Goal: Task Accomplishment & Management: Manage account settings

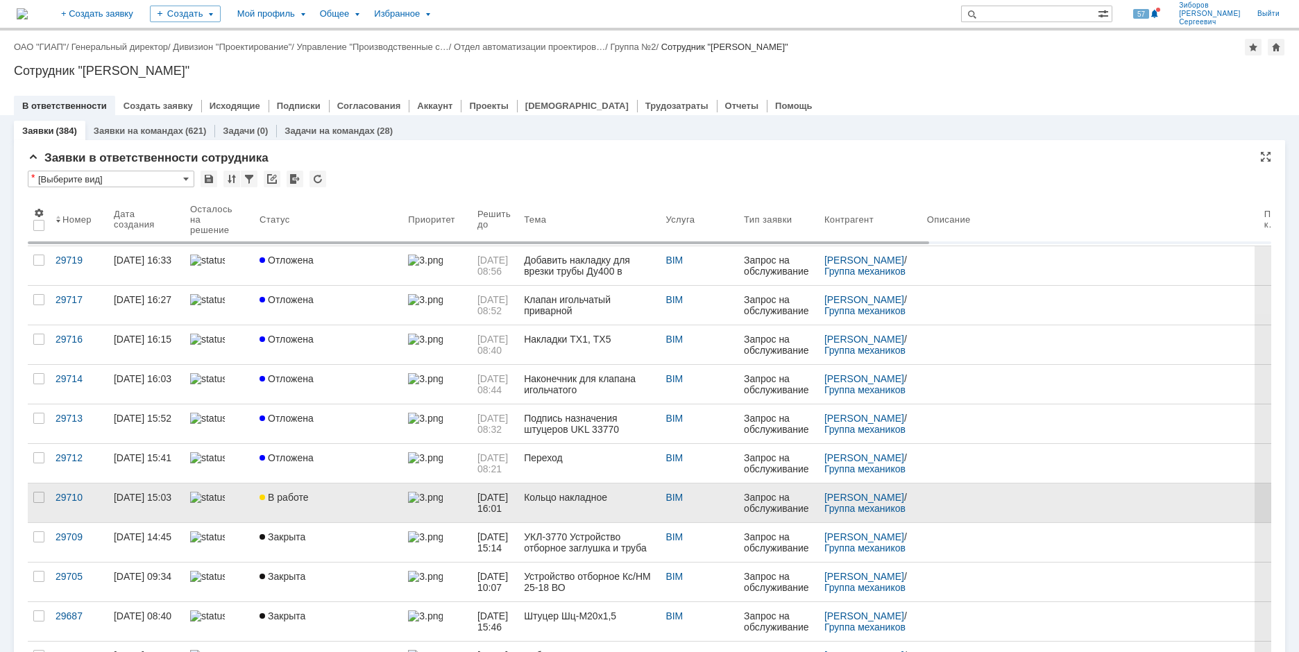
click at [317, 492] on div "В работе" at bounding box center [328, 497] width 137 height 11
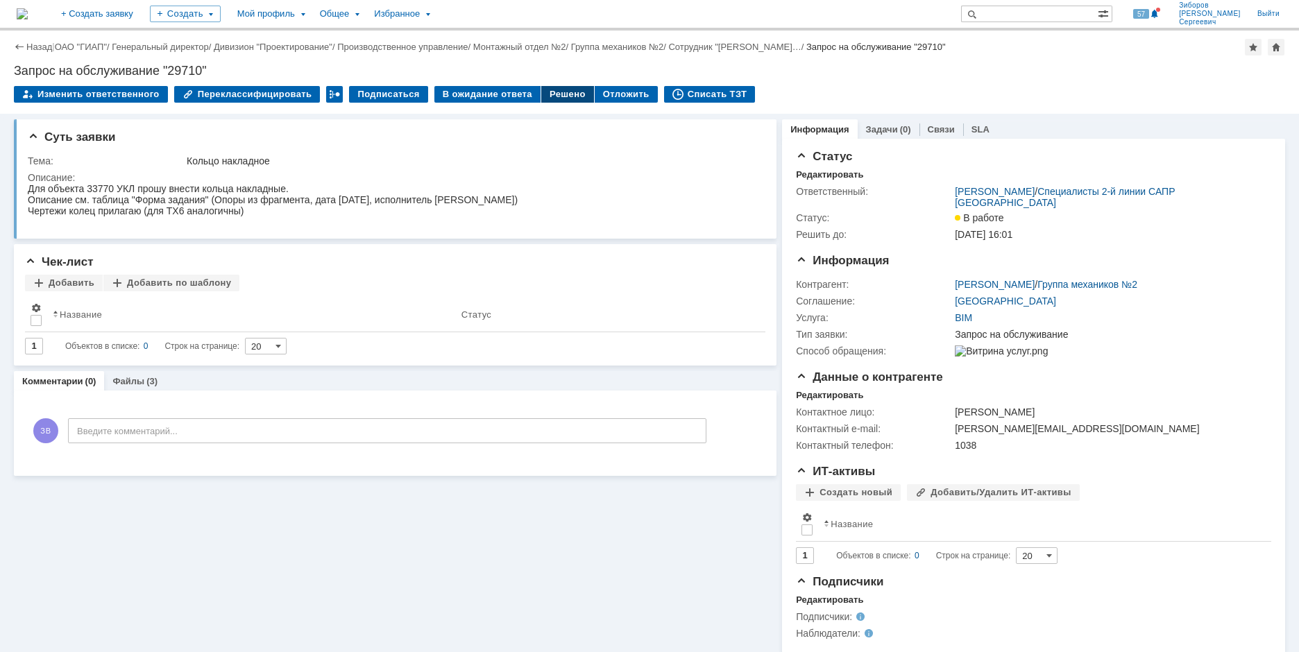
click at [547, 98] on div "Решено" at bounding box center [567, 94] width 53 height 17
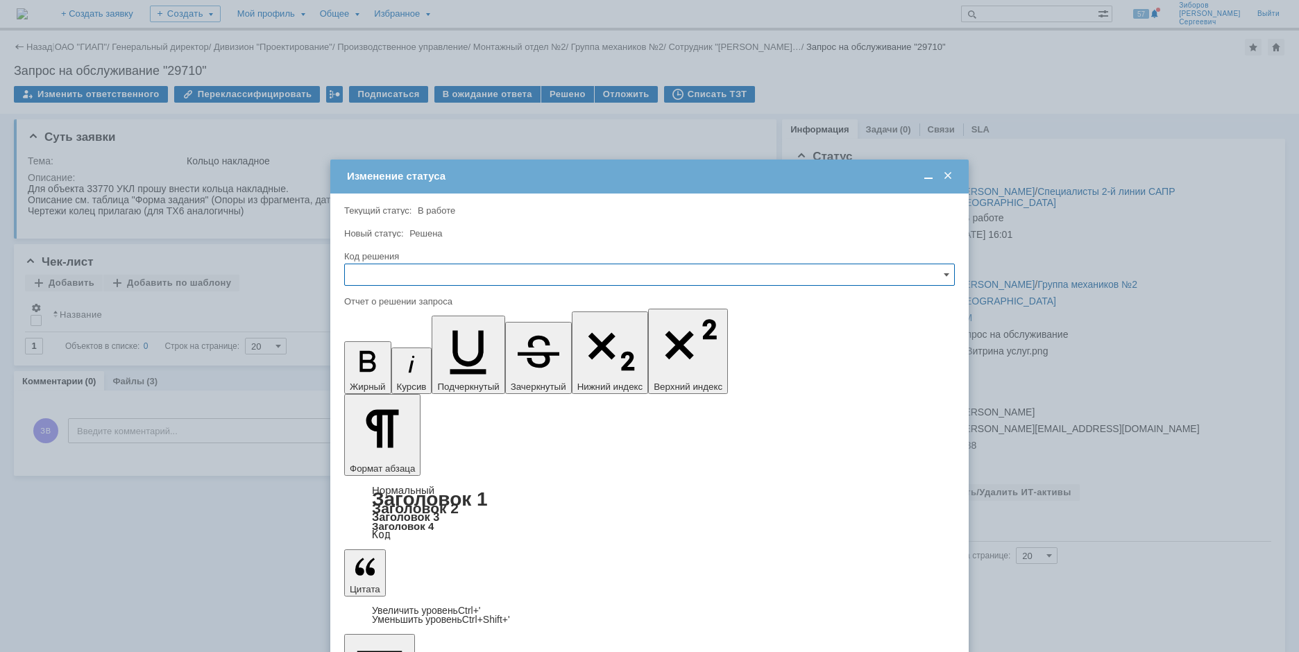
click at [393, 271] on input "text" at bounding box center [649, 275] width 611 height 22
click at [382, 369] on span "Решено" at bounding box center [649, 369] width 593 height 11
type input "Решено"
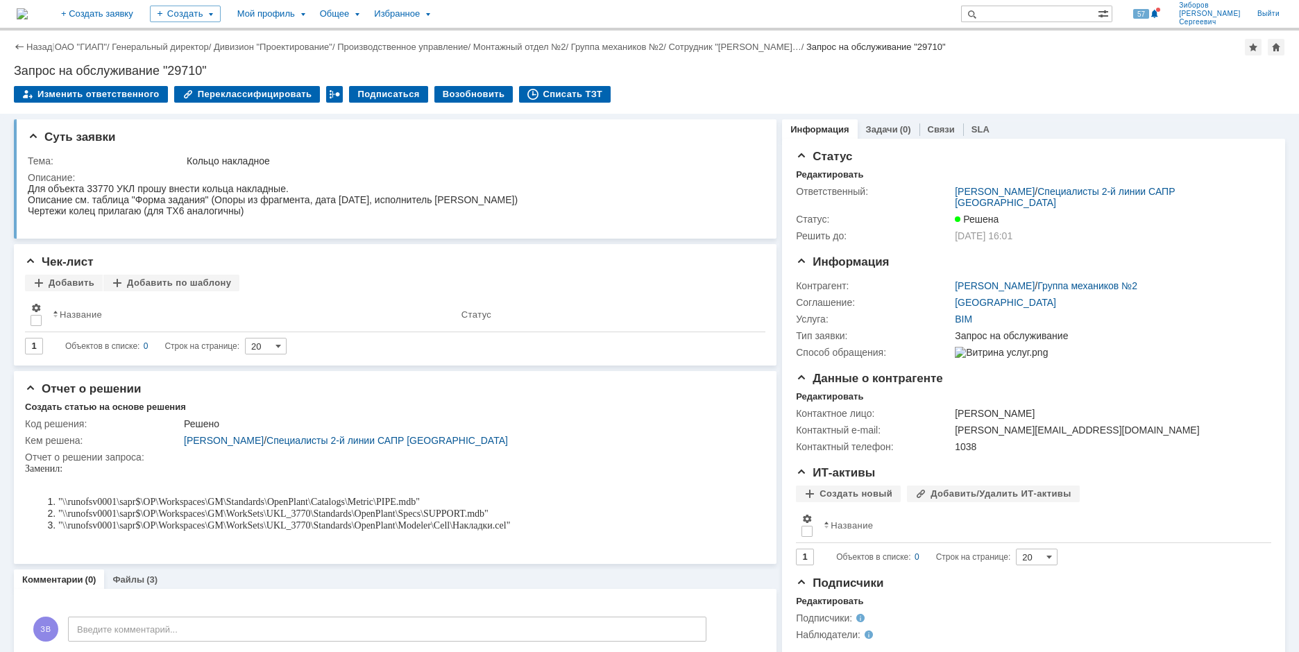
click at [28, 15] on img at bounding box center [22, 13] width 11 height 11
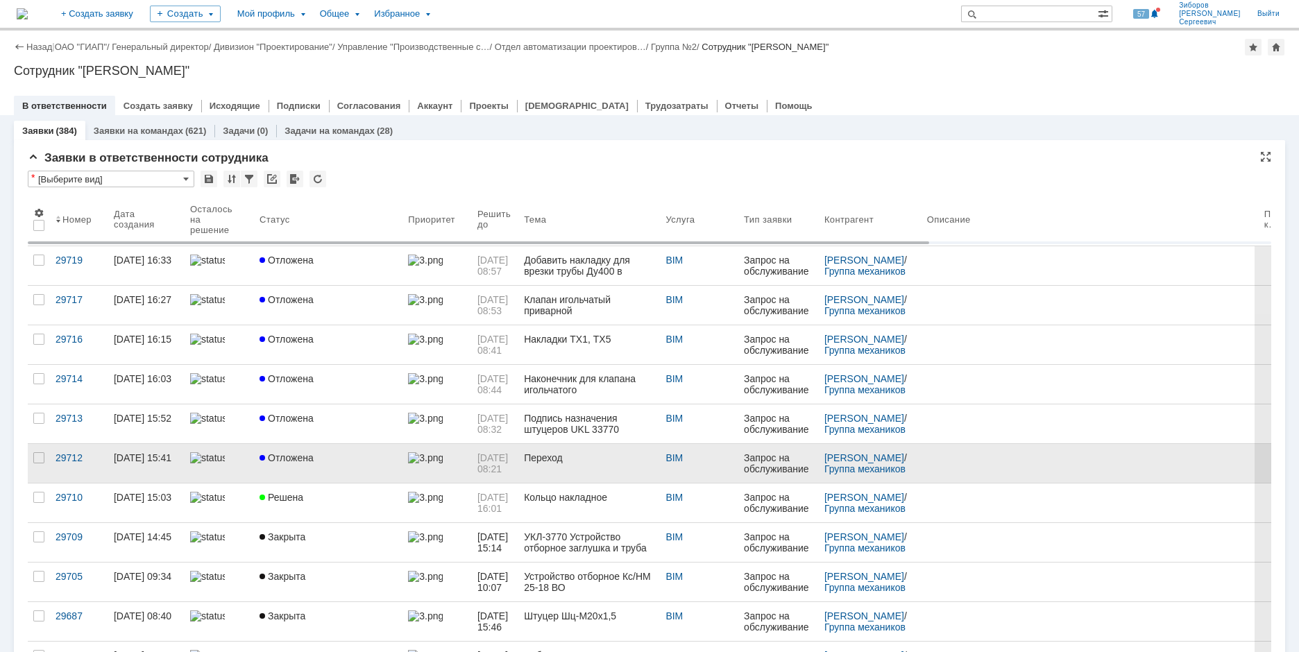
click at [296, 463] on span "Отложена" at bounding box center [287, 457] width 54 height 11
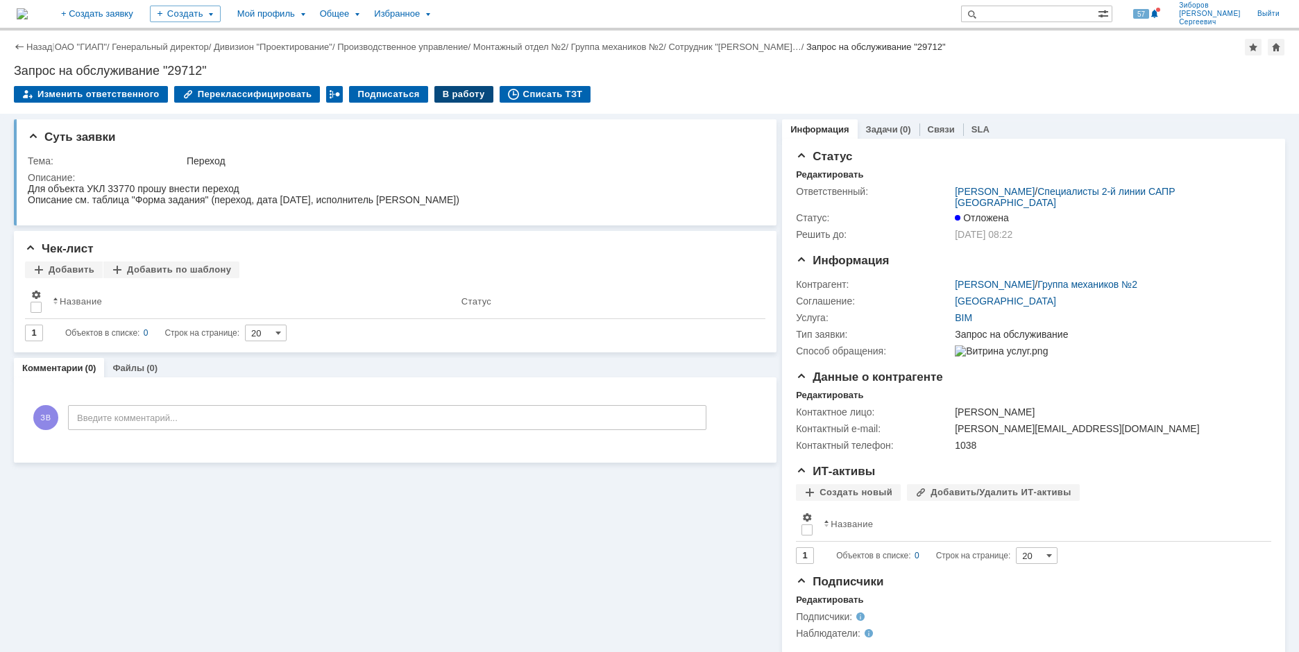
click at [448, 92] on div "В работу" at bounding box center [463, 94] width 59 height 17
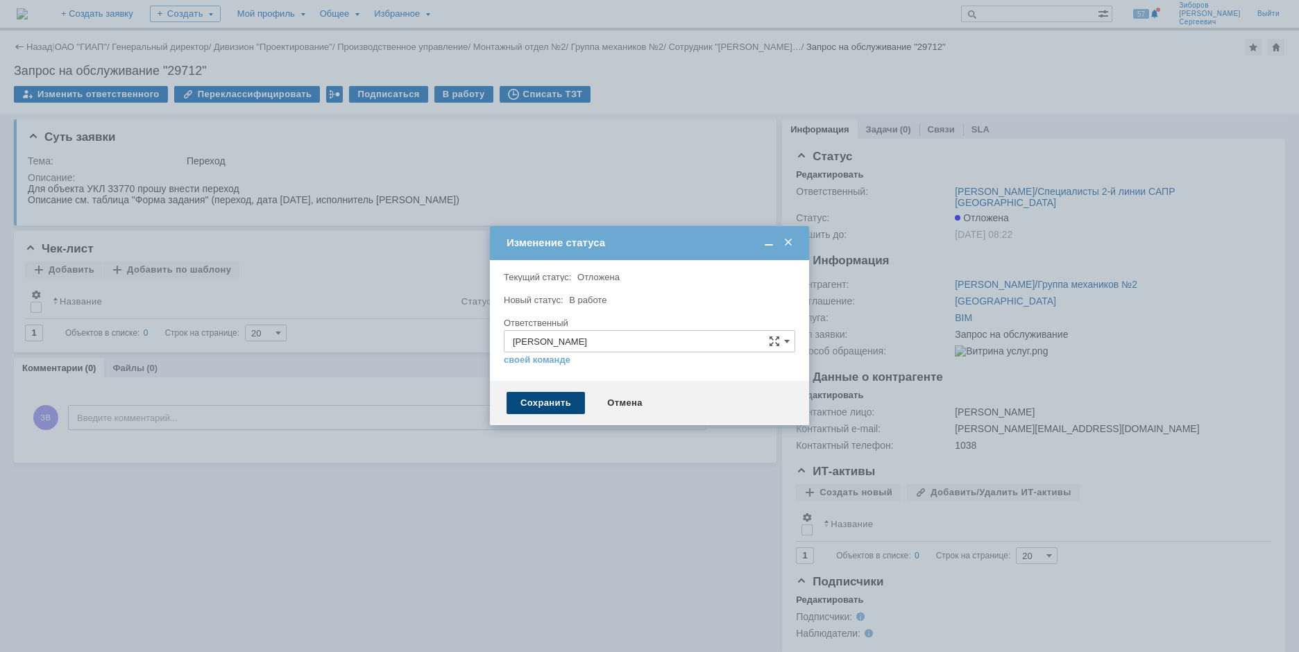
click at [541, 409] on div "Сохранить" at bounding box center [546, 403] width 78 height 22
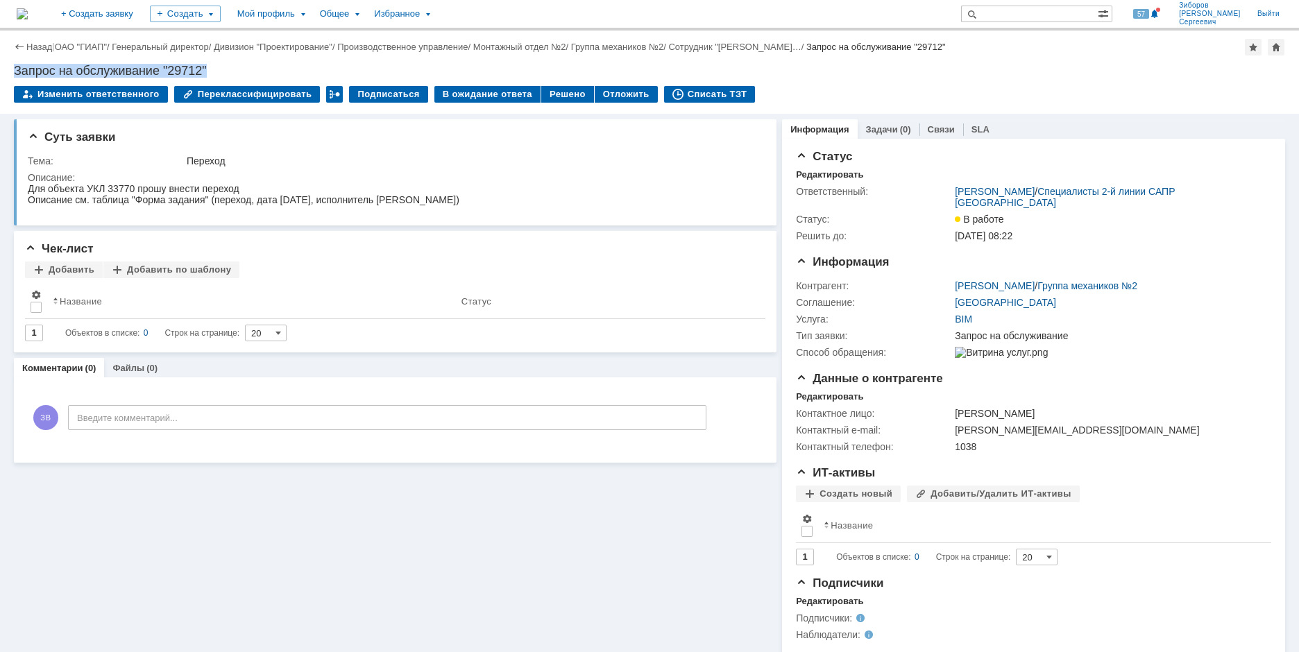
drag, startPoint x: 16, startPoint y: 68, endPoint x: 284, endPoint y: 80, distance: 268.1
click at [284, 80] on div "Назад | ОАО "ГИАП" / Генеральный директор / Дивизион "Проектирование" / Произво…" at bounding box center [649, 72] width 1299 height 83
copy div "Запрос на обслуживание "29712""
click at [45, 165] on div "Тема:" at bounding box center [106, 160] width 156 height 11
drag, startPoint x: 27, startPoint y: 159, endPoint x: 92, endPoint y: 175, distance: 66.5
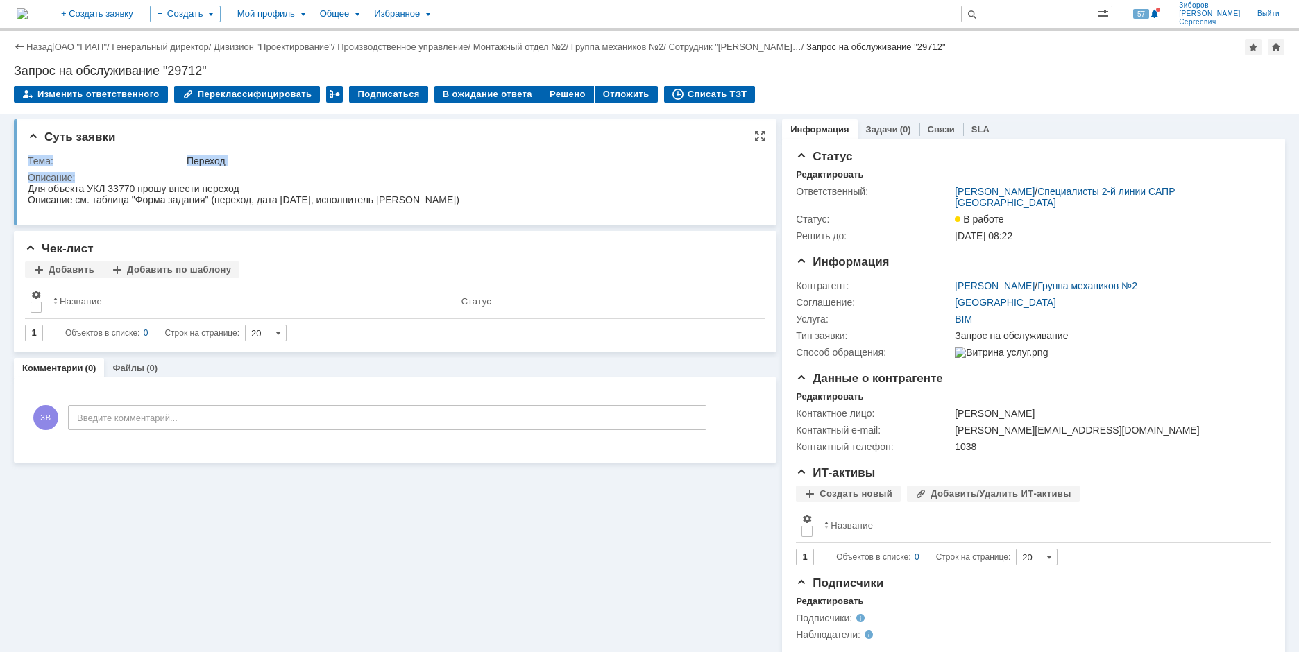
click at [92, 175] on div "Суть заявки Тема: Переход Описание:" at bounding box center [395, 172] width 763 height 106
copy table "Тема: Переход Описание:"
click at [128, 185] on div "Для объекта УКЛ 33770 прошу внести переход" at bounding box center [244, 188] width 432 height 11
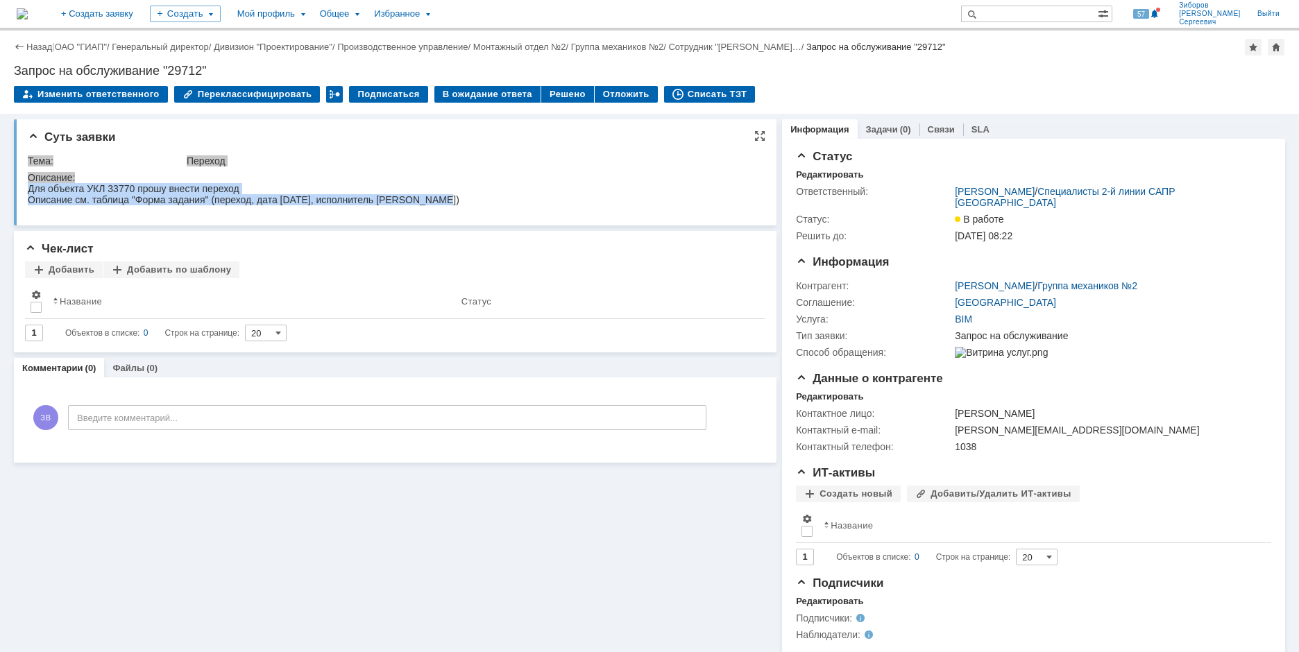
drag, startPoint x: 30, startPoint y: 190, endPoint x: 466, endPoint y: 194, distance: 435.8
click at [466, 194] on html "Для объекта УКЛ 33770 прошу внести переход Описание см. таблица "Форма задания"…" at bounding box center [390, 194] width 724 height 22
copy body "Для объекта УКЛ 33770 прошу внести переход Описание см. таблица "Форма задания"…"
click at [316, 205] on div "Описание см. таблица "Форма задания" (переход, дата [DATE], исполнитель [PERSON…" at bounding box center [244, 199] width 432 height 11
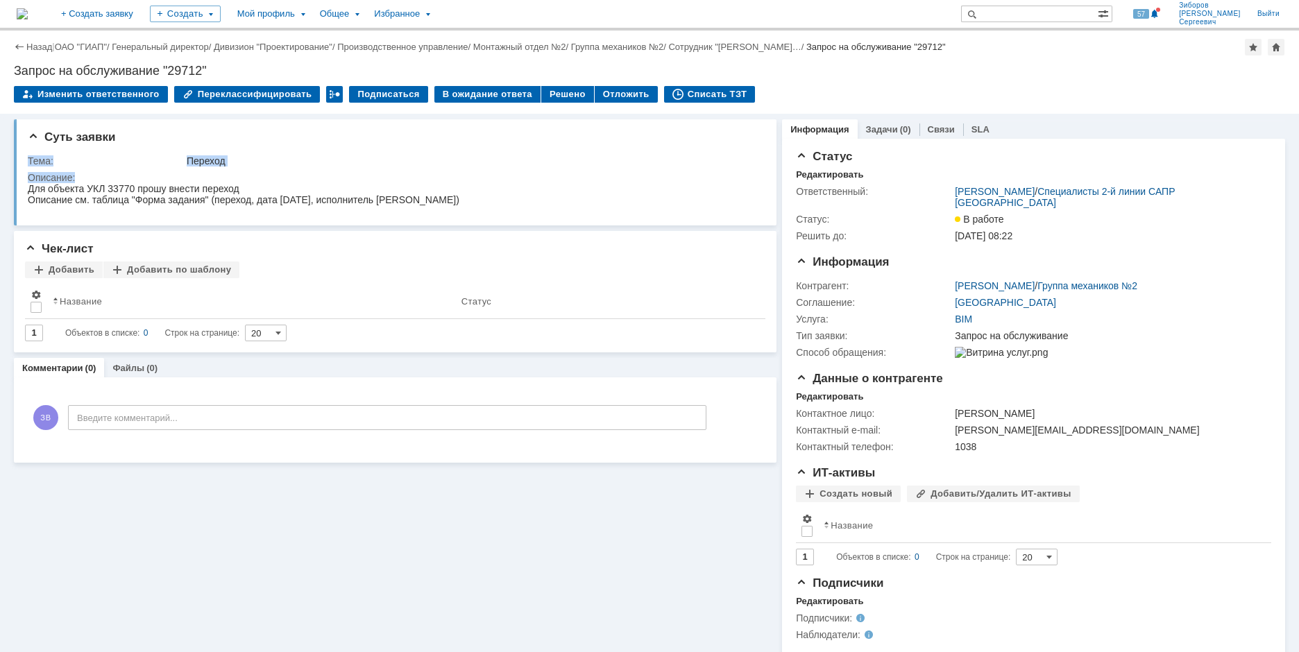
click at [28, 8] on img at bounding box center [22, 13] width 11 height 11
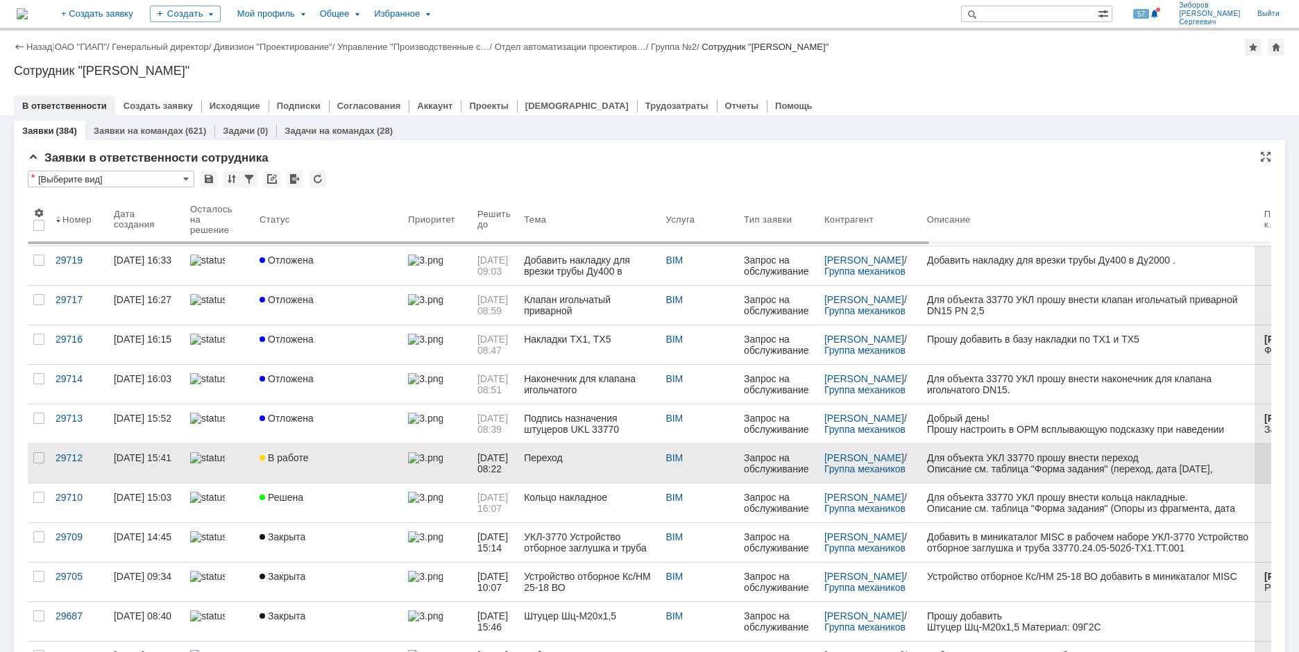
click at [298, 465] on link "В работе" at bounding box center [328, 463] width 149 height 39
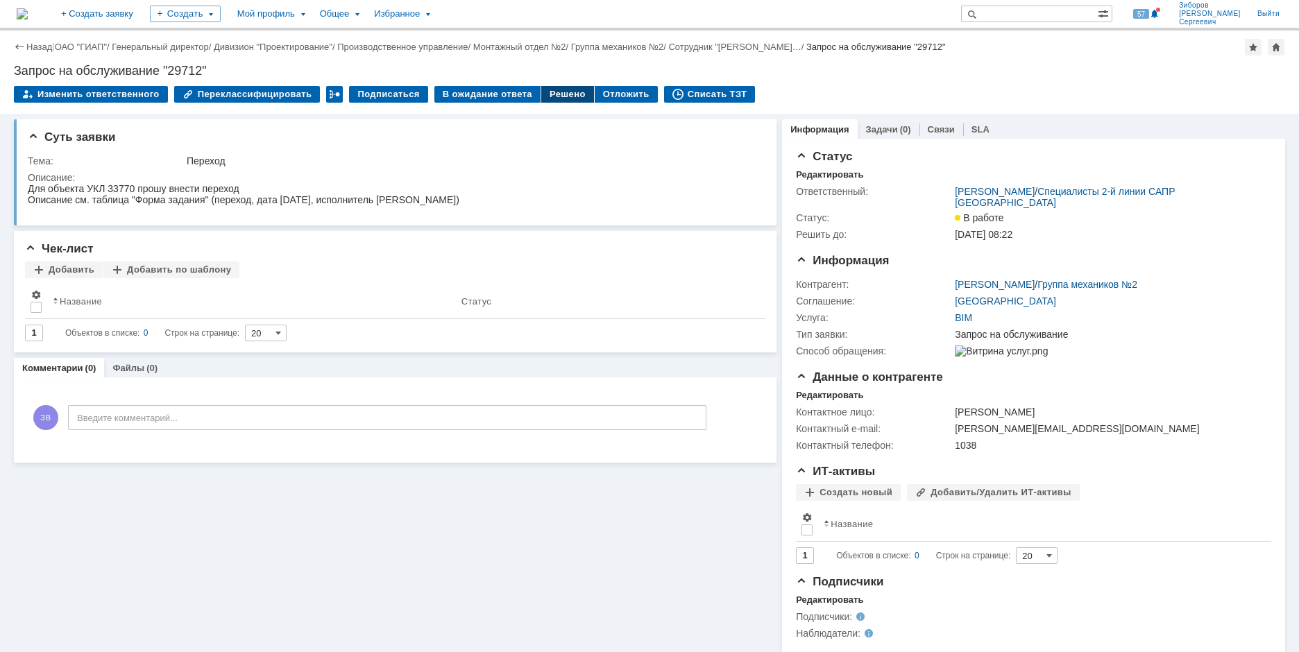
click at [558, 96] on div "Решено" at bounding box center [567, 94] width 53 height 17
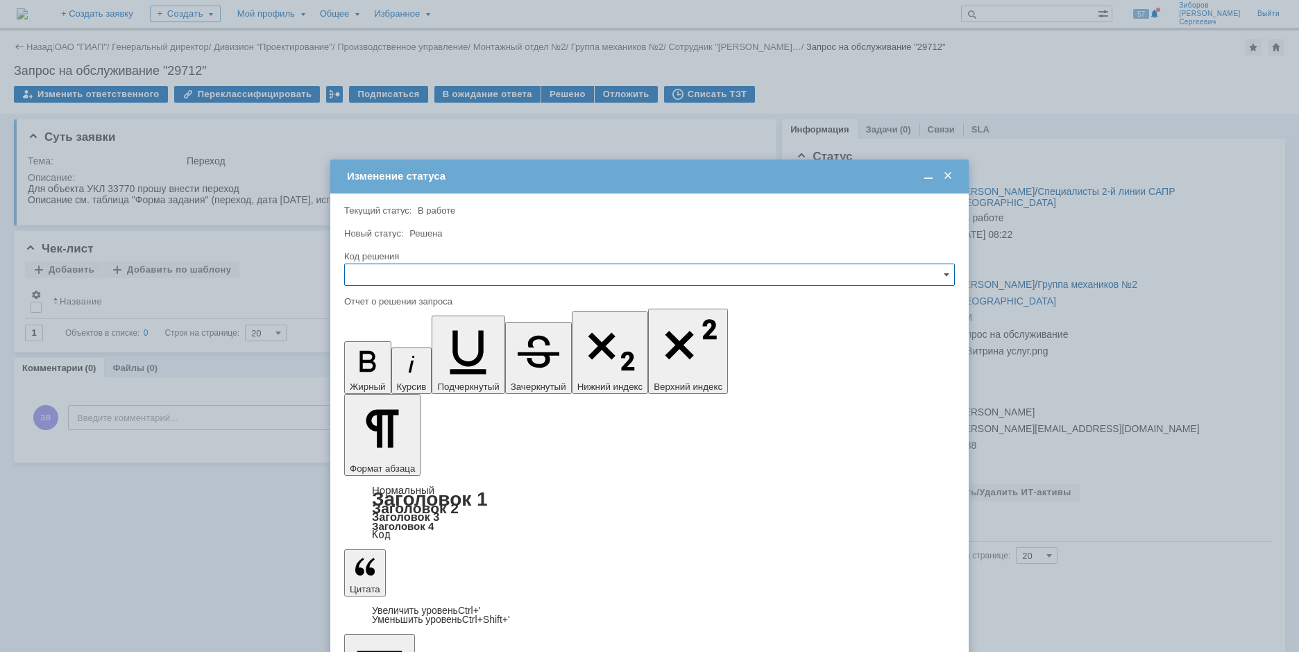
click at [392, 278] on input "text" at bounding box center [649, 275] width 611 height 22
click at [386, 372] on span "Решено" at bounding box center [649, 369] width 593 height 11
type input "Решено"
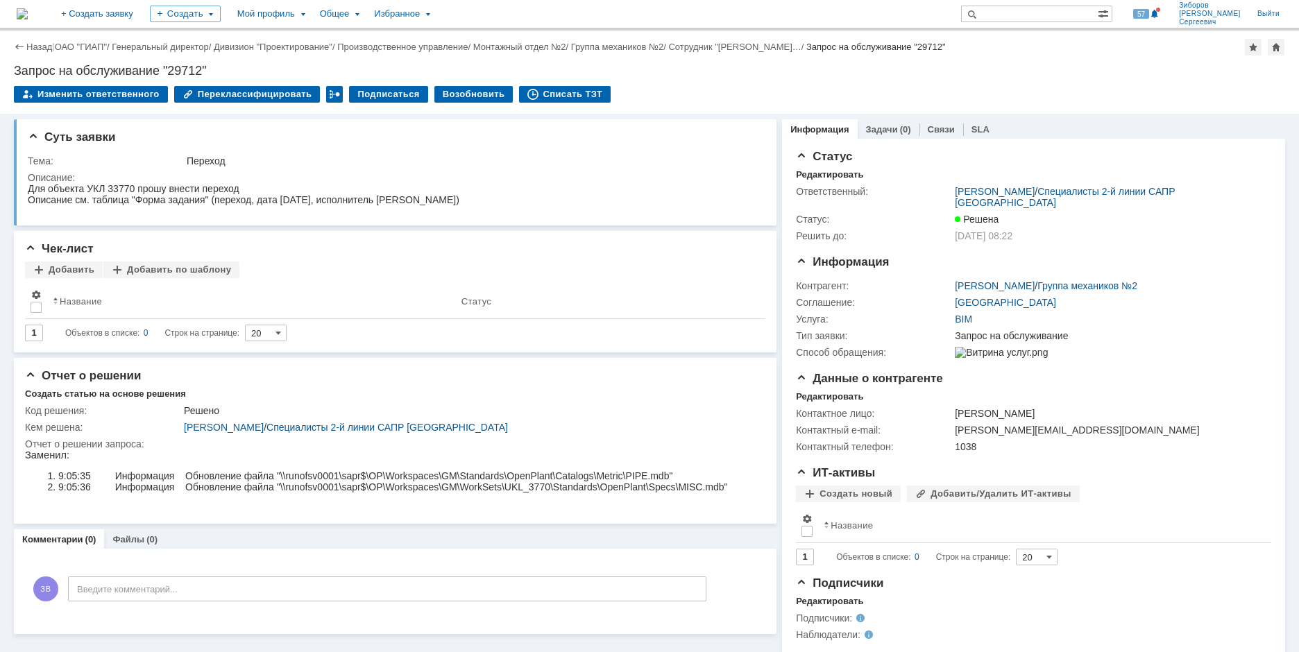
click at [28, 8] on img at bounding box center [22, 13] width 11 height 11
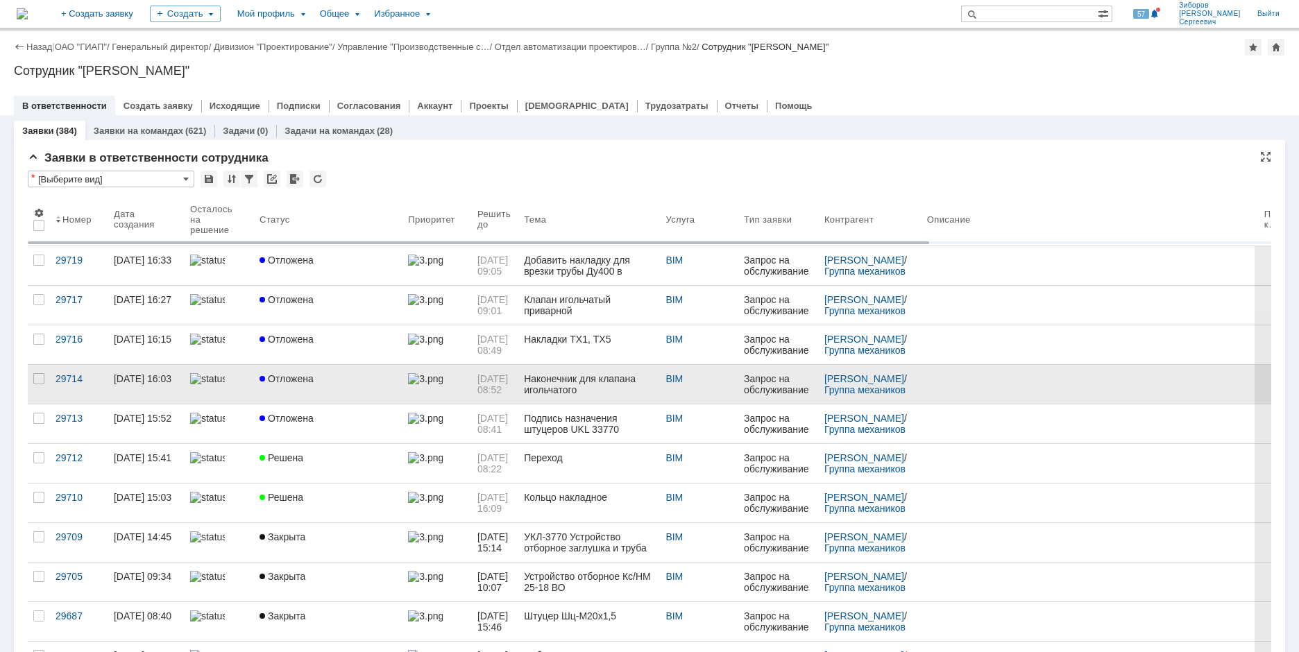
click at [292, 375] on span "Отложена" at bounding box center [287, 378] width 54 height 11
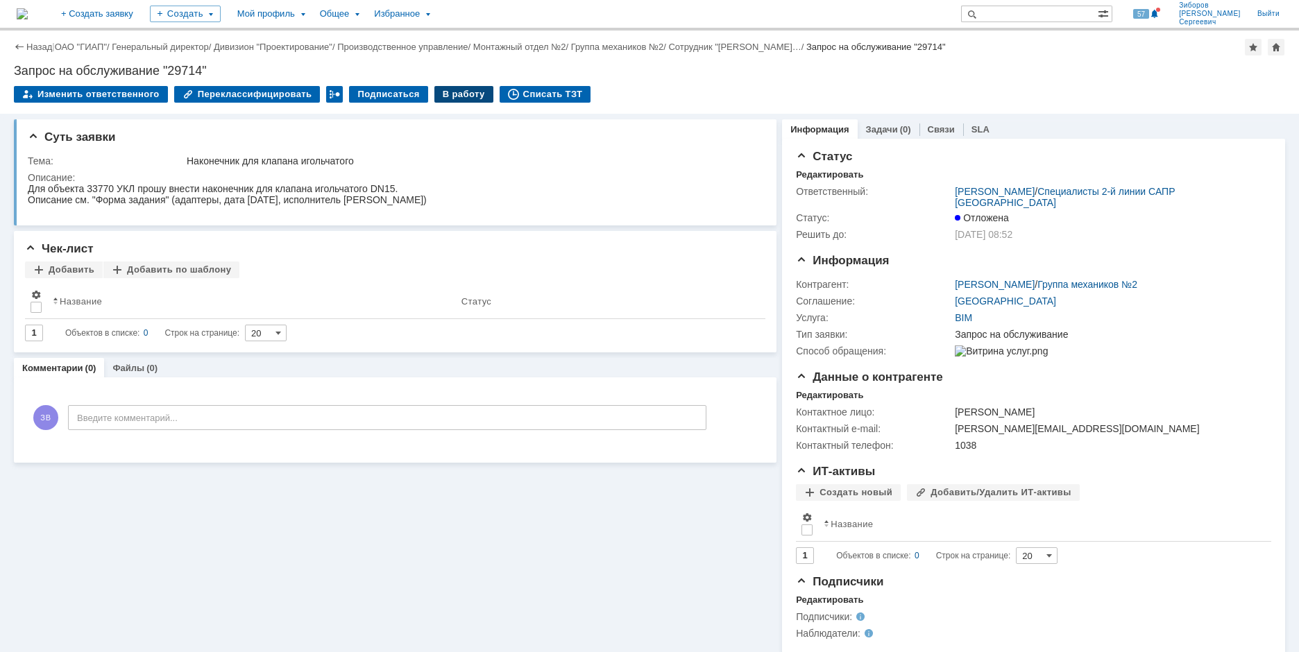
click at [456, 89] on div "В работу" at bounding box center [463, 94] width 59 height 17
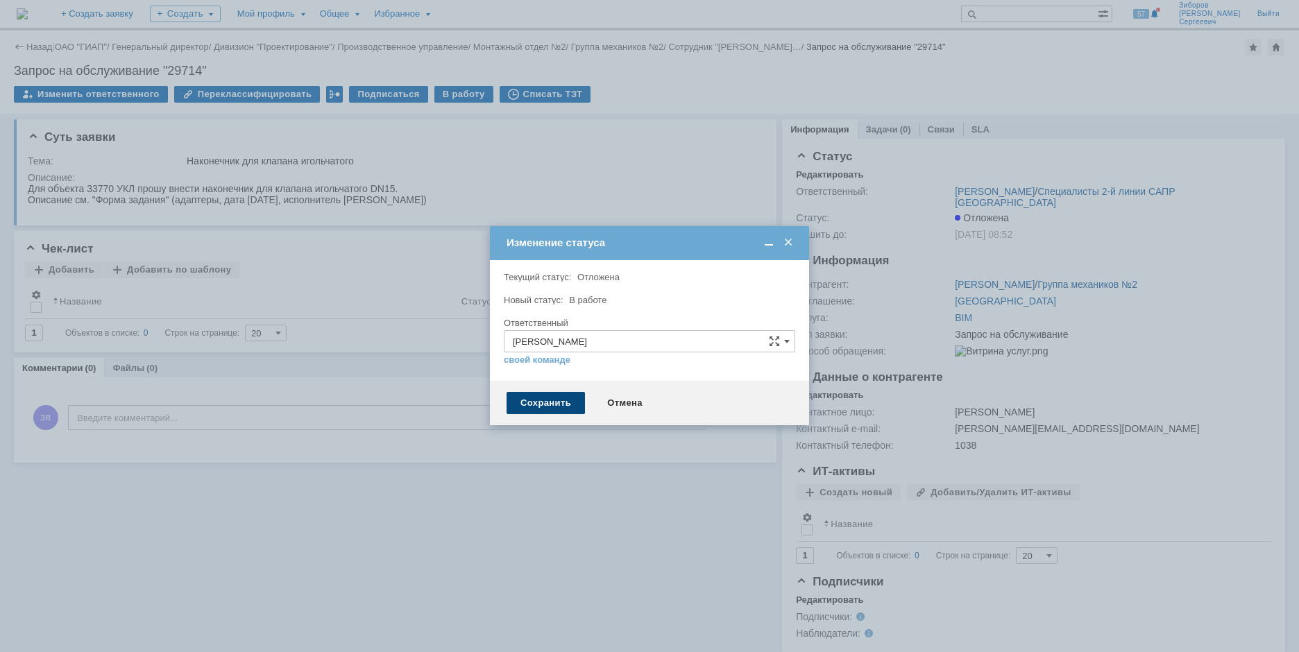
click at [547, 406] on div "Сохранить" at bounding box center [546, 403] width 78 height 22
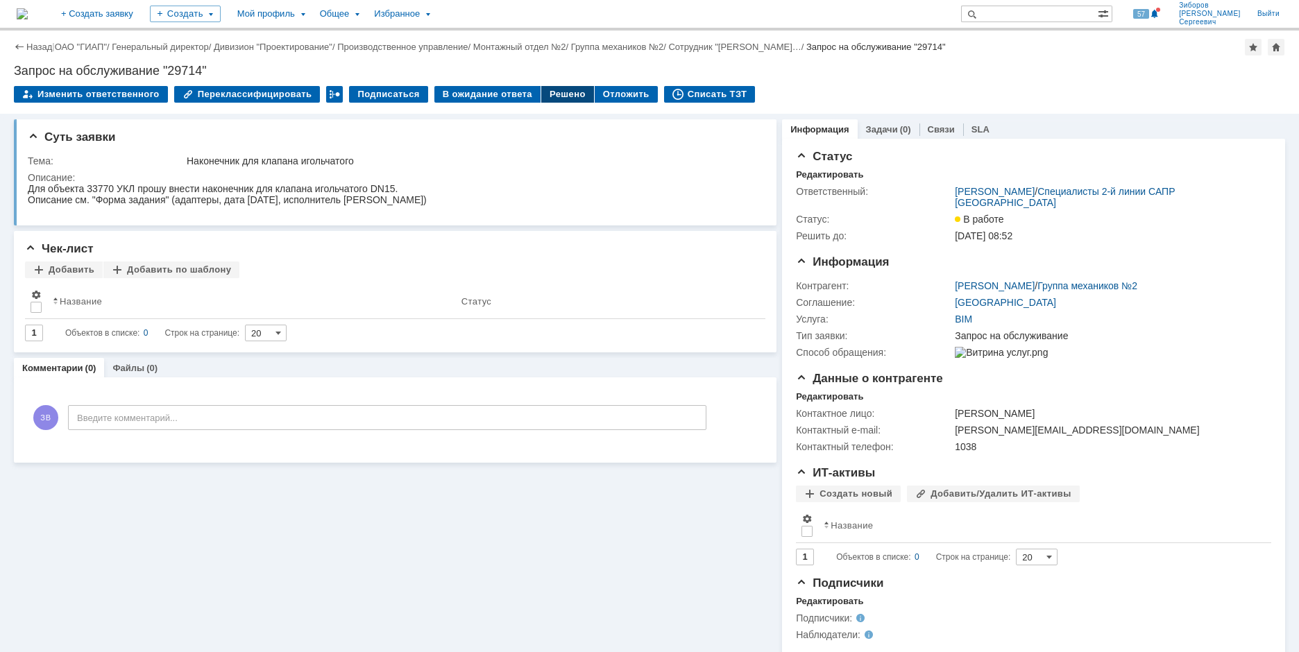
click at [544, 92] on div "Решено" at bounding box center [567, 94] width 53 height 17
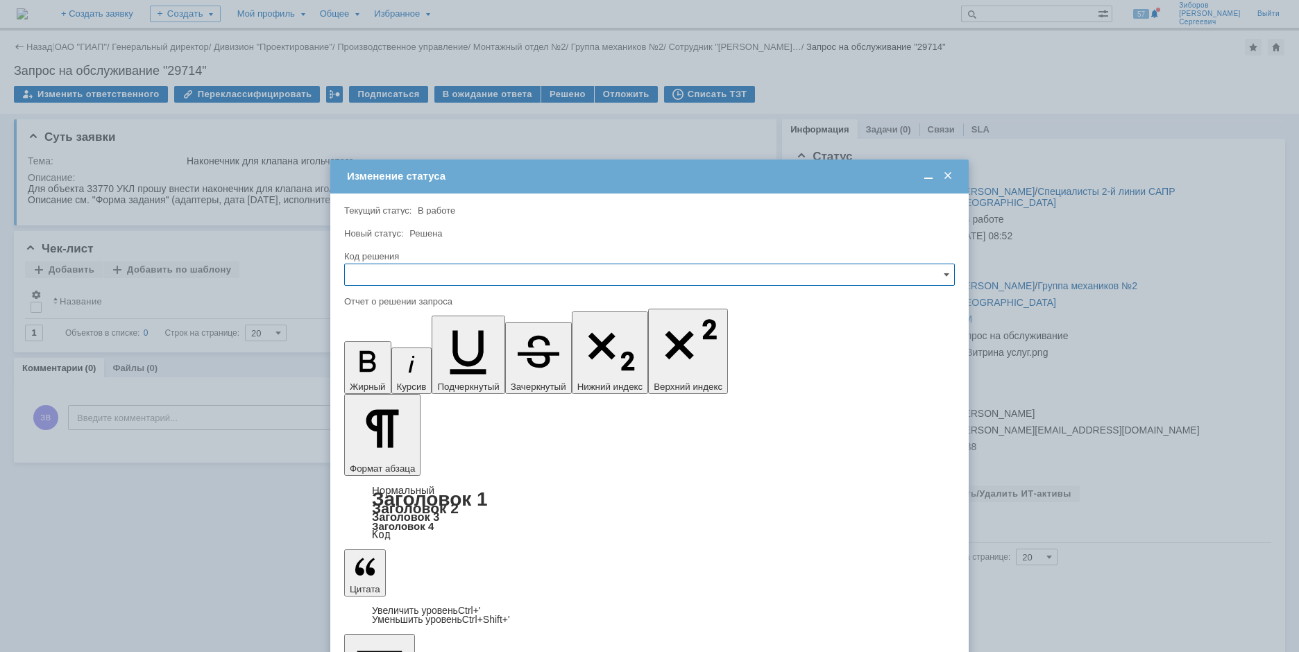
click at [418, 271] on input "text" at bounding box center [649, 275] width 611 height 22
drag, startPoint x: 387, startPoint y: 368, endPoint x: 53, endPoint y: 20, distance: 481.5
click at [387, 368] on span "Решено" at bounding box center [649, 369] width 593 height 11
type input "Решено"
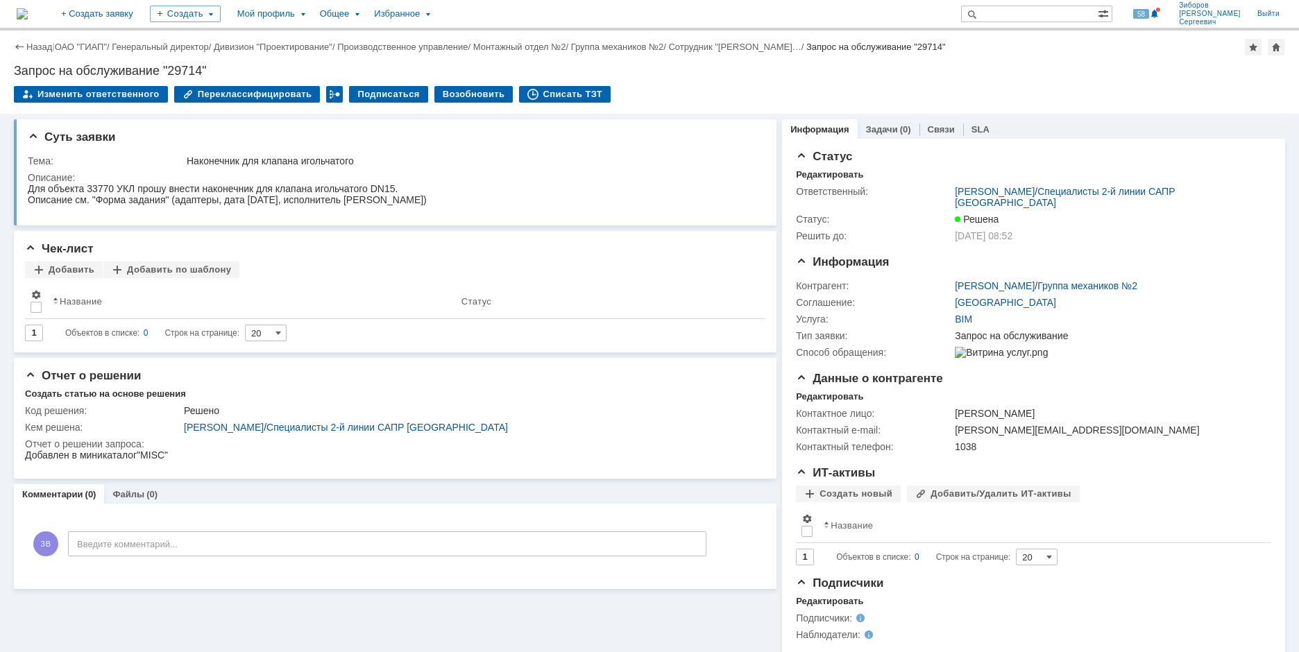
click at [28, 18] on img at bounding box center [22, 13] width 11 height 11
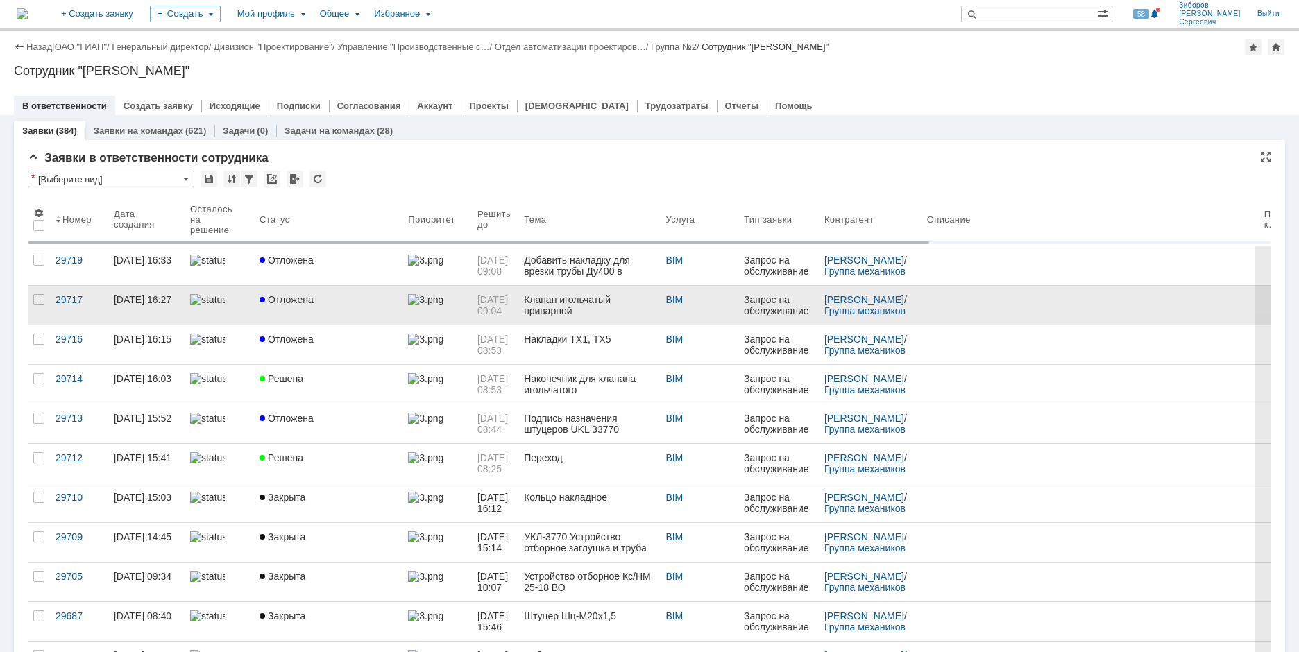
click at [303, 298] on span "Отложена" at bounding box center [287, 299] width 54 height 11
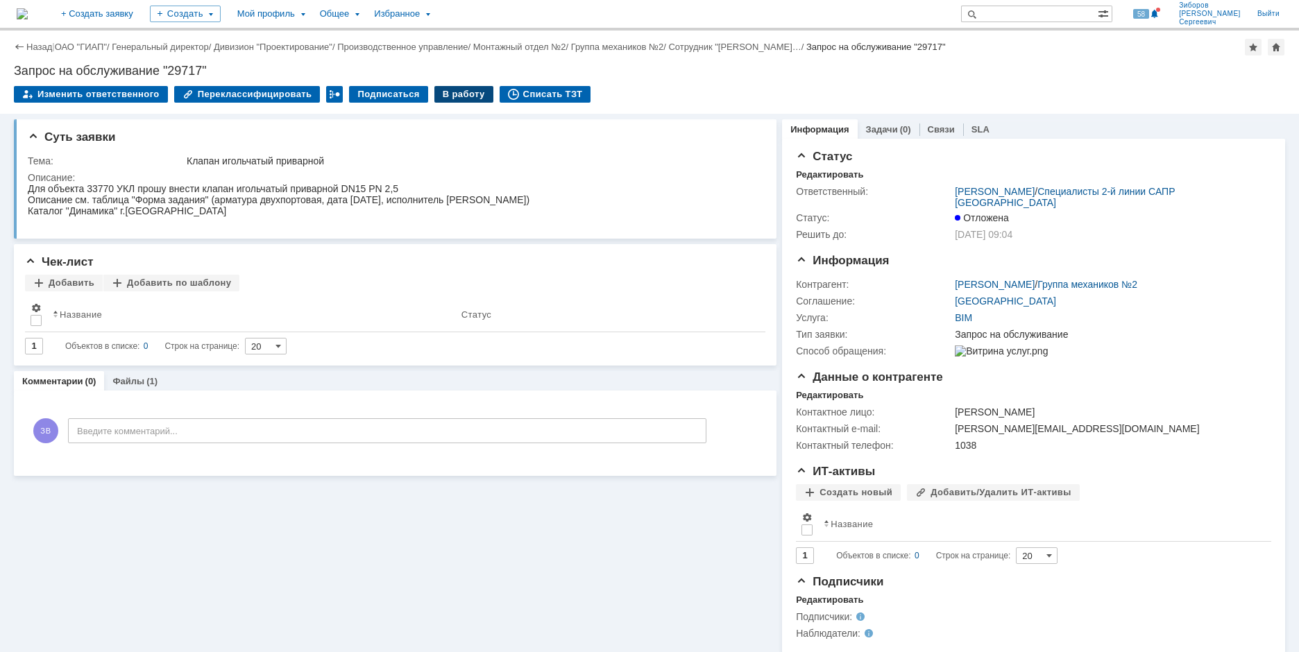
click at [450, 96] on div "В работу" at bounding box center [463, 94] width 59 height 17
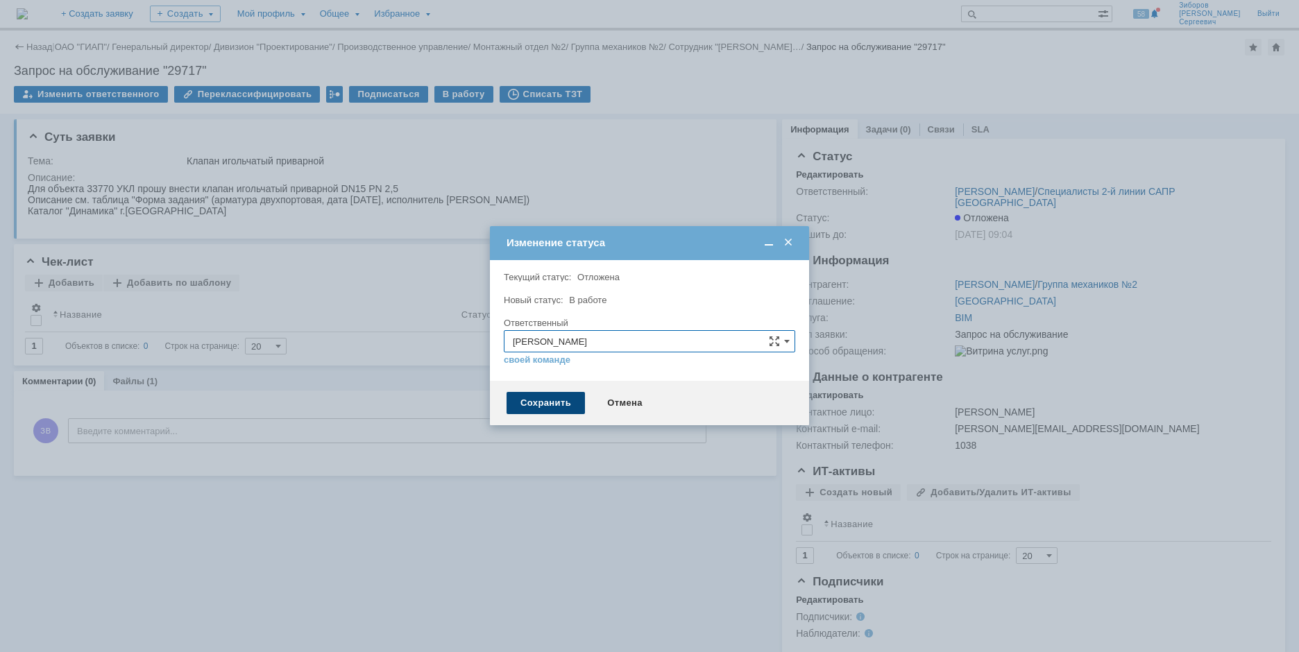
click at [533, 400] on div "Сохранить" at bounding box center [546, 403] width 78 height 22
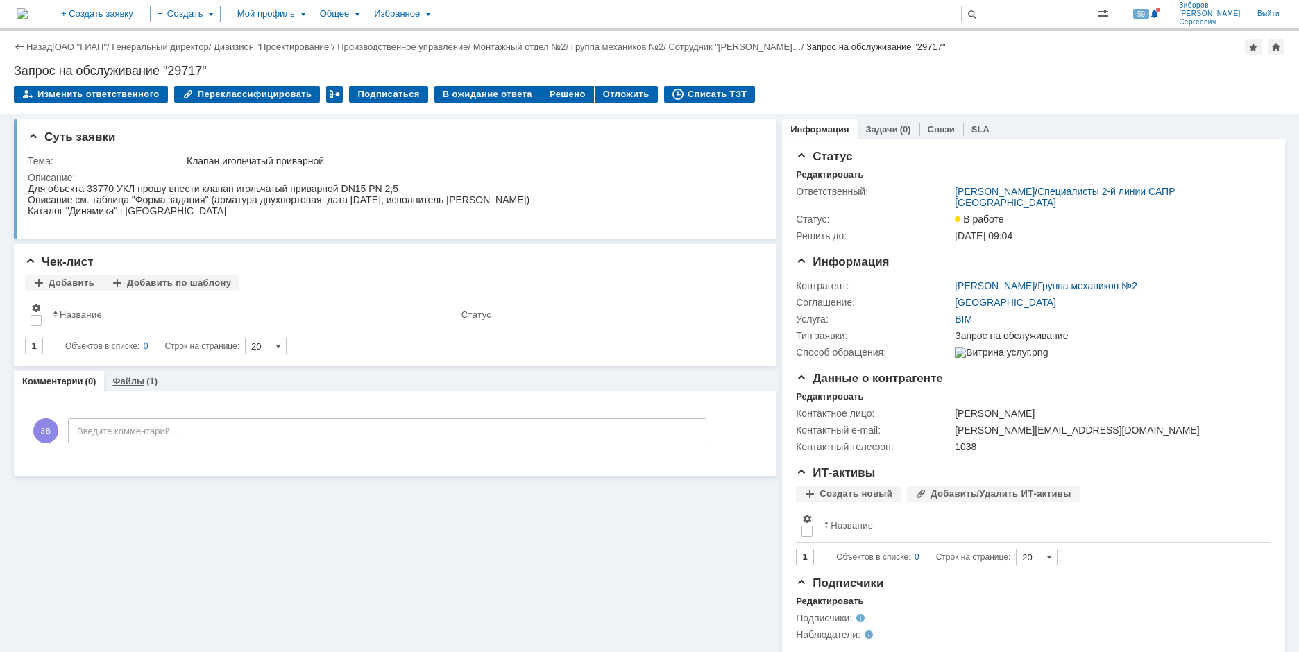
click at [124, 380] on link "Файлы" at bounding box center [128, 381] width 32 height 10
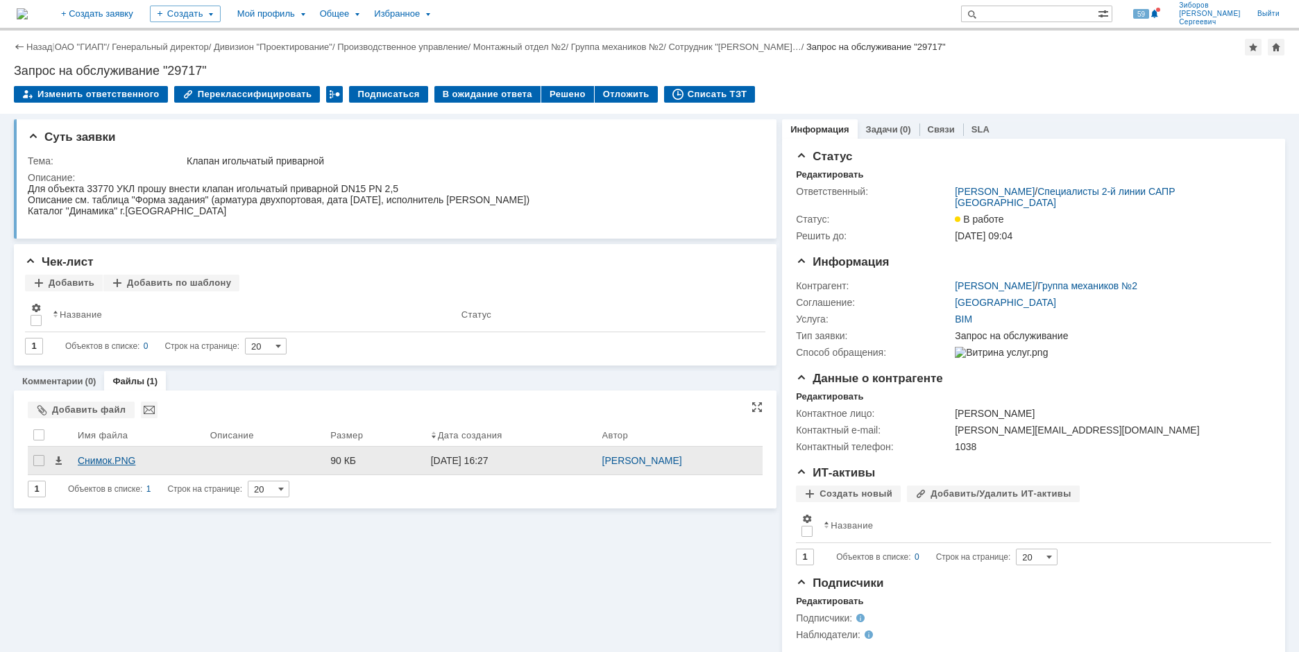
click at [106, 461] on div "Снимок.PNG" at bounding box center [138, 460] width 121 height 11
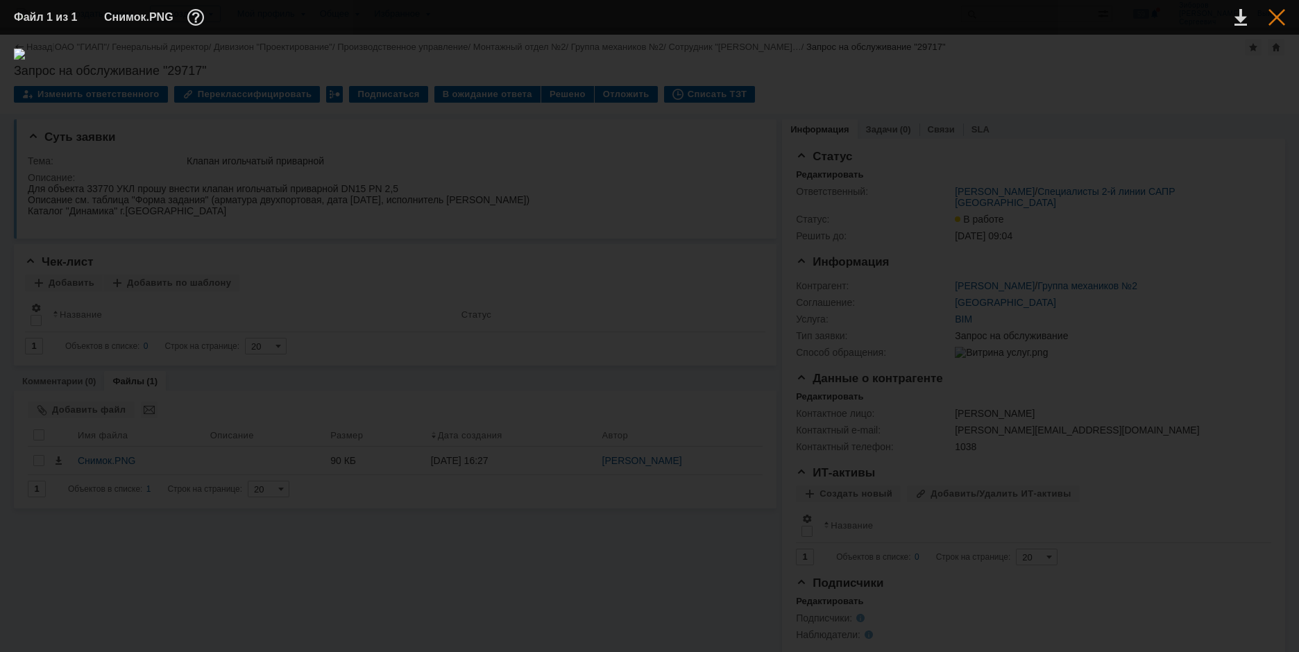
click at [1272, 16] on div at bounding box center [1277, 17] width 17 height 17
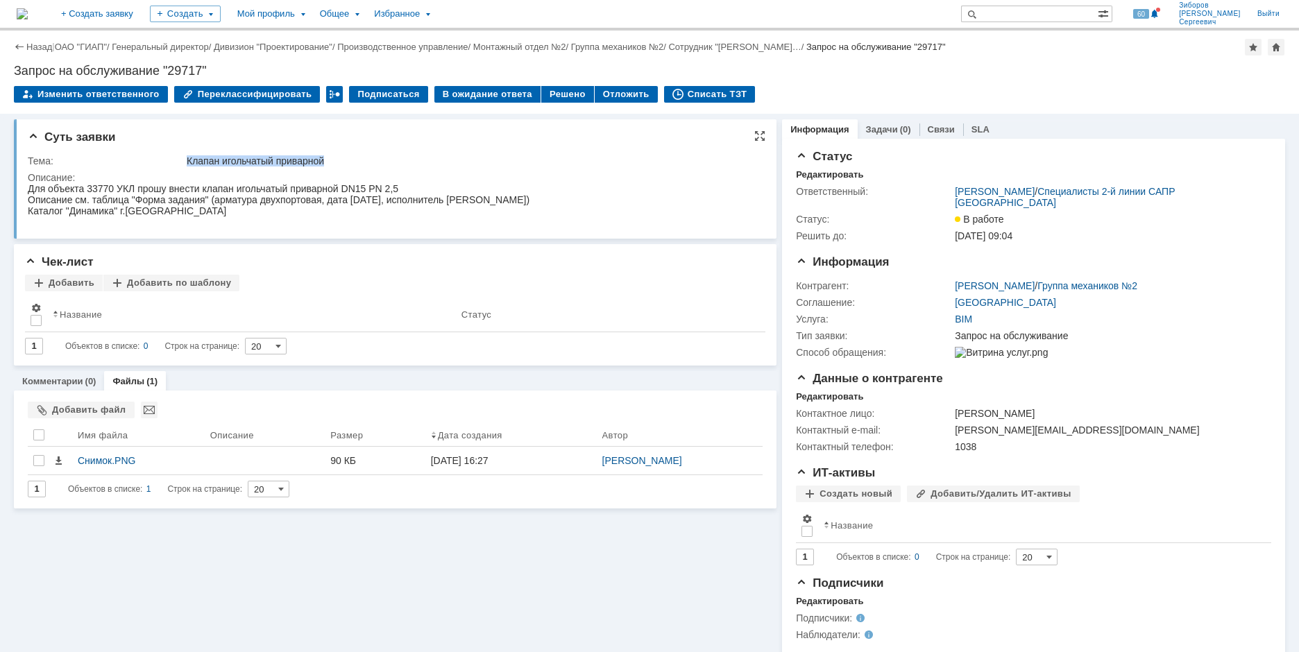
drag, startPoint x: 187, startPoint y: 161, endPoint x: 334, endPoint y: 160, distance: 147.1
click at [334, 160] on div "Клапан игольчатый приварной" at bounding box center [471, 160] width 569 height 11
copy div "Клапан игольчатый приварной"
drag, startPoint x: 15, startPoint y: 69, endPoint x: 339, endPoint y: 74, distance: 324.1
click at [339, 74] on div "Запрос на обслуживание "29717"" at bounding box center [649, 71] width 1271 height 14
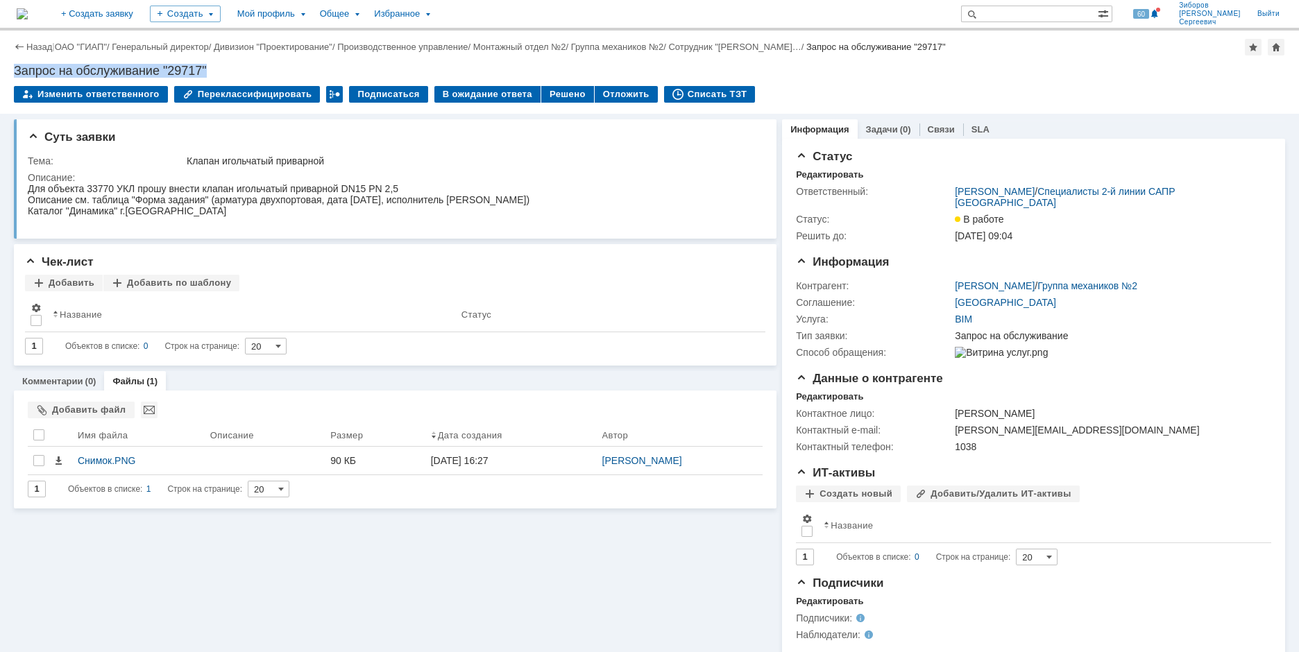
copy div "Запрос на обслуживание "29717""
drag, startPoint x: 31, startPoint y: 160, endPoint x: 44, endPoint y: 162, distance: 14.0
click at [105, 171] on tbody "Тема: Клапан игольчатый приварной Описание:" at bounding box center [393, 190] width 731 height 75
click at [42, 162] on div "Тема:" at bounding box center [106, 160] width 156 height 11
drag, startPoint x: 28, startPoint y: 160, endPoint x: 117, endPoint y: 178, distance: 91.3
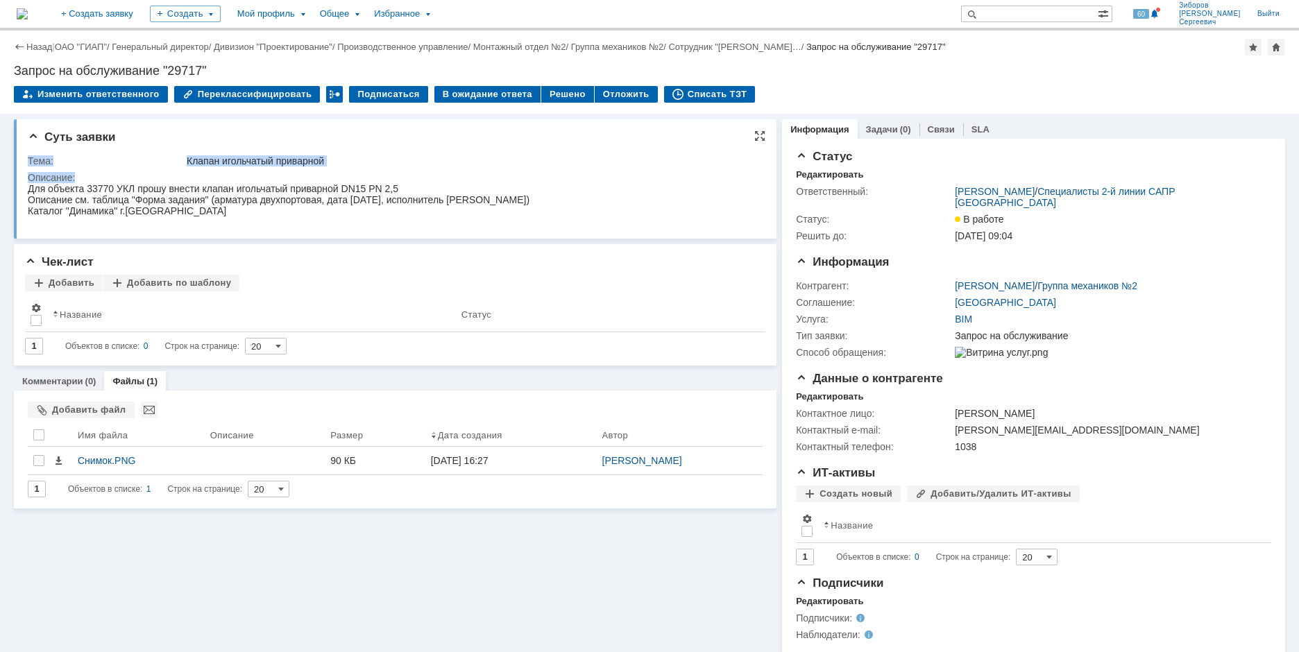
click at [117, 178] on tbody "Тема: Клапан игольчатый приварной Описание:" at bounding box center [393, 190] width 731 height 75
copy tbody "Тема: Клапан игольчатый приварной Описание:"
drag, startPoint x: 118, startPoint y: 207, endPoint x: 106, endPoint y: 205, distance: 12.0
click at [117, 205] on div "Описание см. таблица "Форма задания" (арматура двухпортовая, дата [DATE], испол…" at bounding box center [279, 199] width 502 height 11
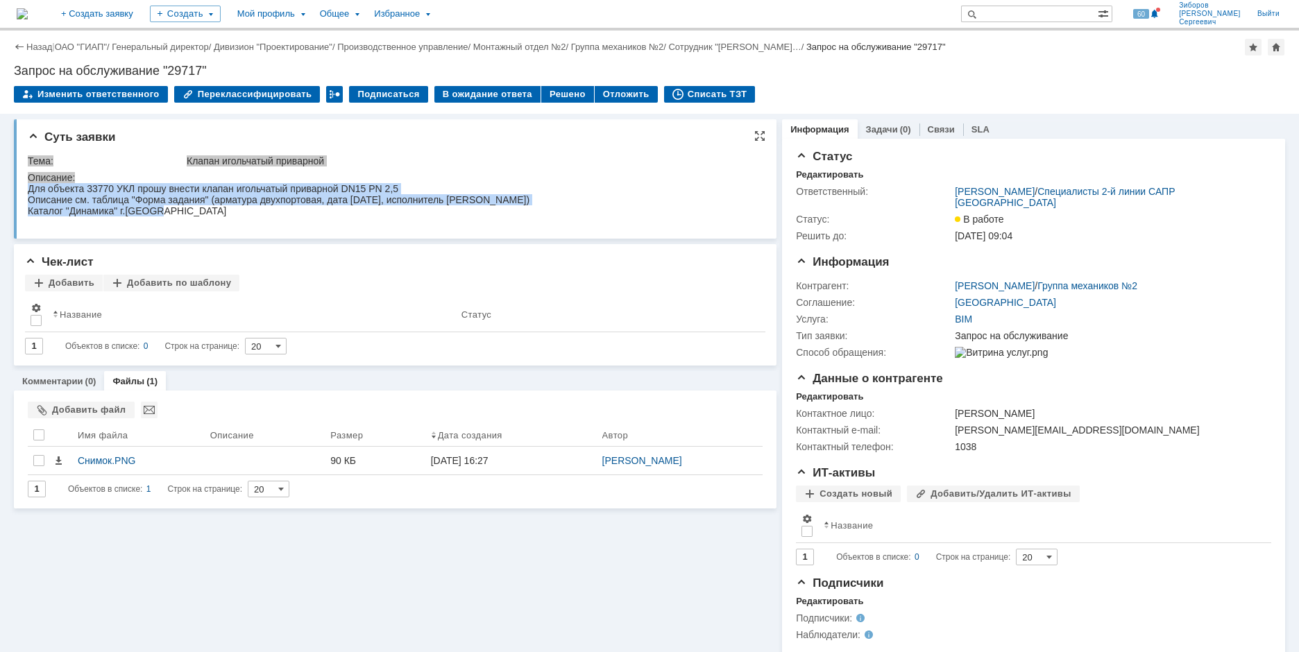
drag, startPoint x: 29, startPoint y: 192, endPoint x: 178, endPoint y: 221, distance: 152.0
click at [178, 217] on body "Для объекта 33770 УКЛ прошу внести клапан игольчатый приварной DN15 PN 2,5 Опис…" at bounding box center [279, 199] width 502 height 33
copy body "Для объекта 33770 УКЛ прошу внести клапан игольчатый приварной DN15 PN 2,5 Опис…"
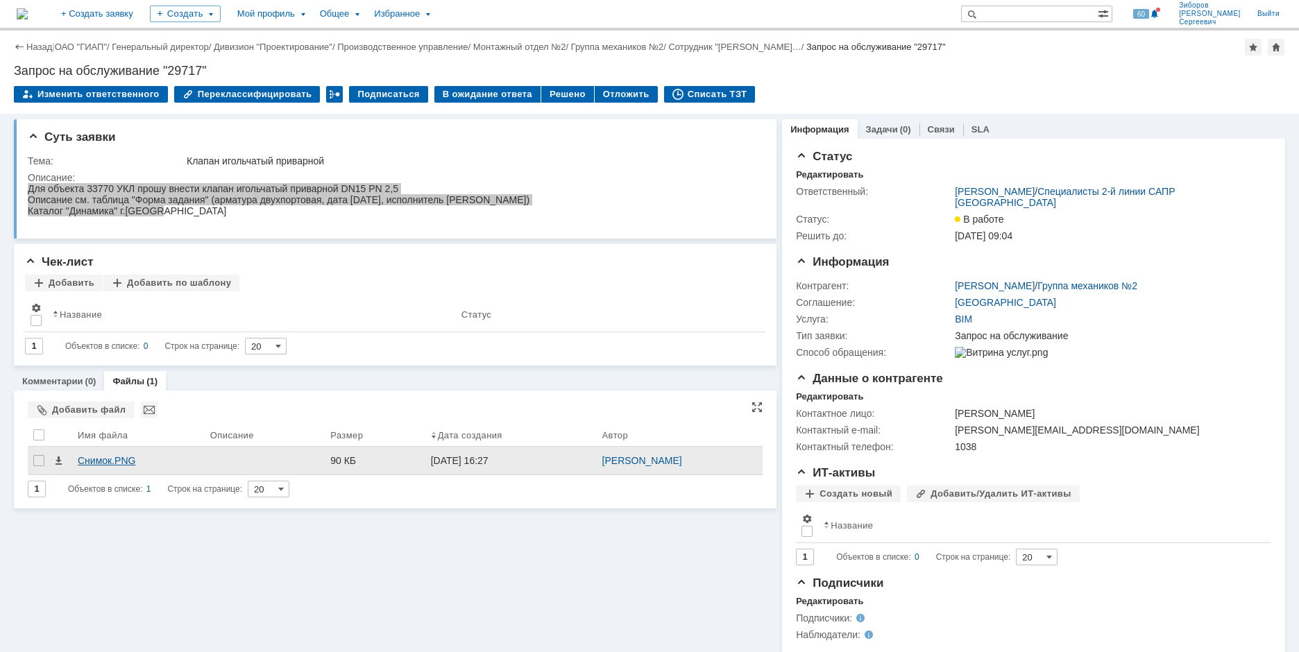
click at [133, 457] on div "Снимок.PNG" at bounding box center [138, 460] width 121 height 11
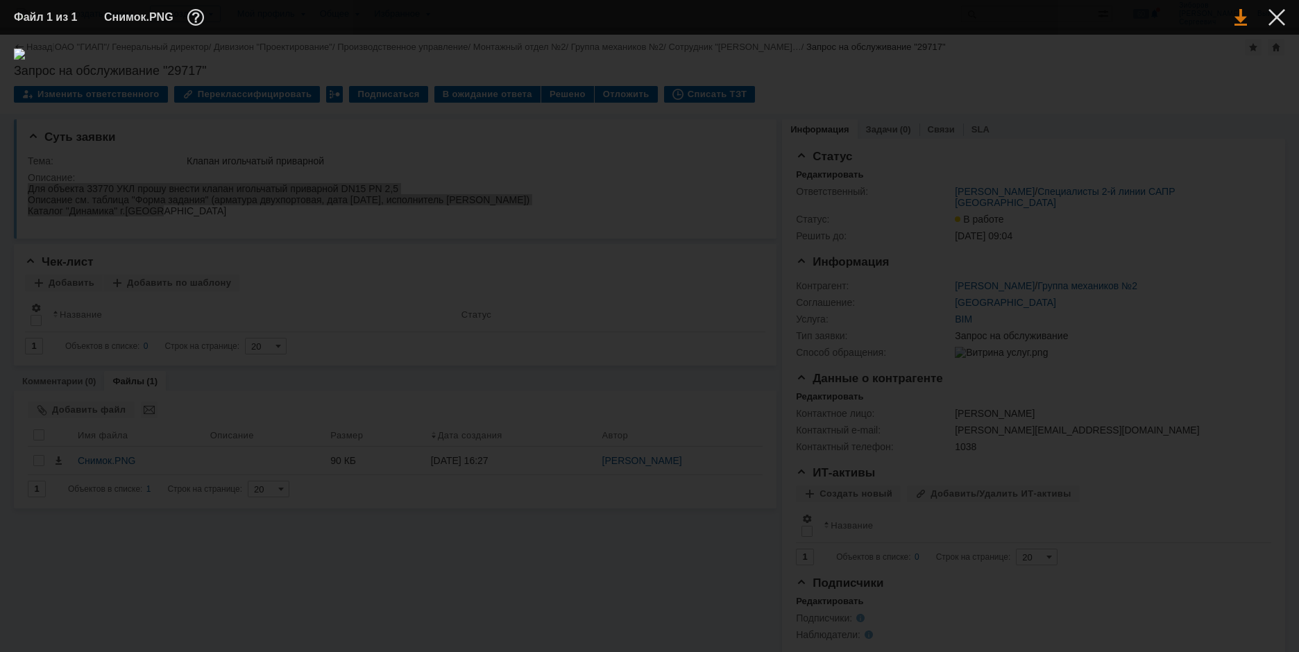
click at [1236, 22] on link at bounding box center [1241, 17] width 12 height 17
click at [1277, 20] on div at bounding box center [1277, 17] width 17 height 17
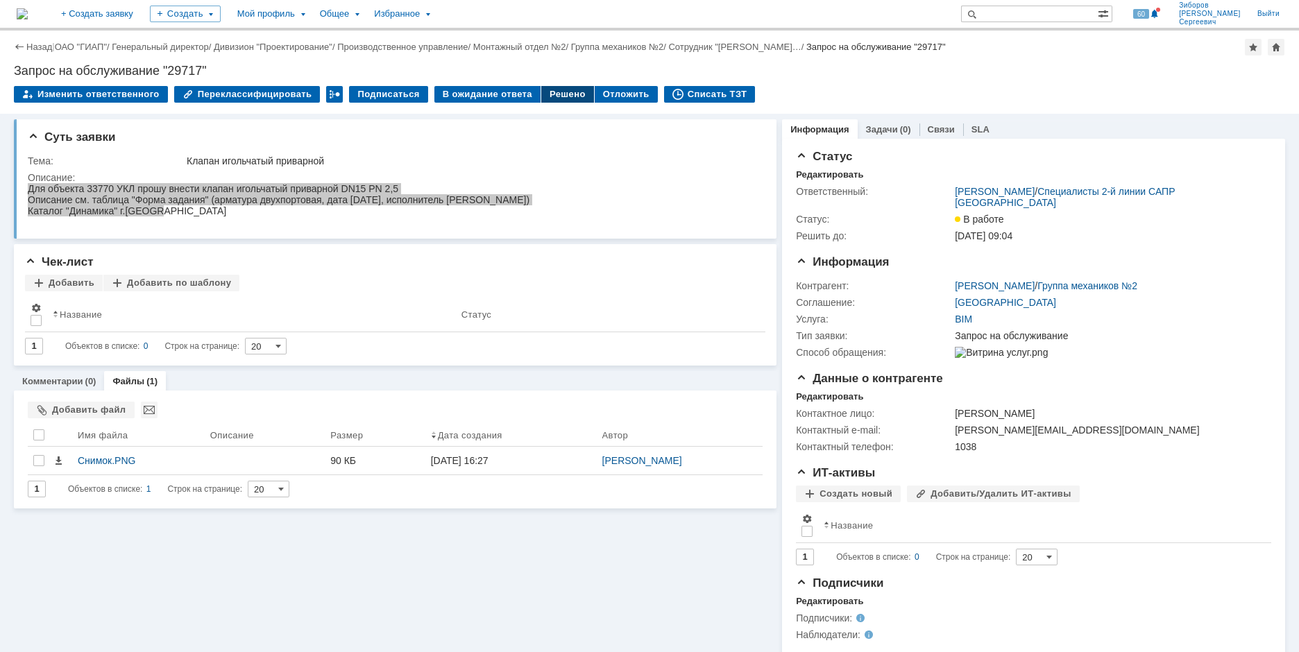
click at [554, 100] on div "Решено" at bounding box center [567, 94] width 53 height 17
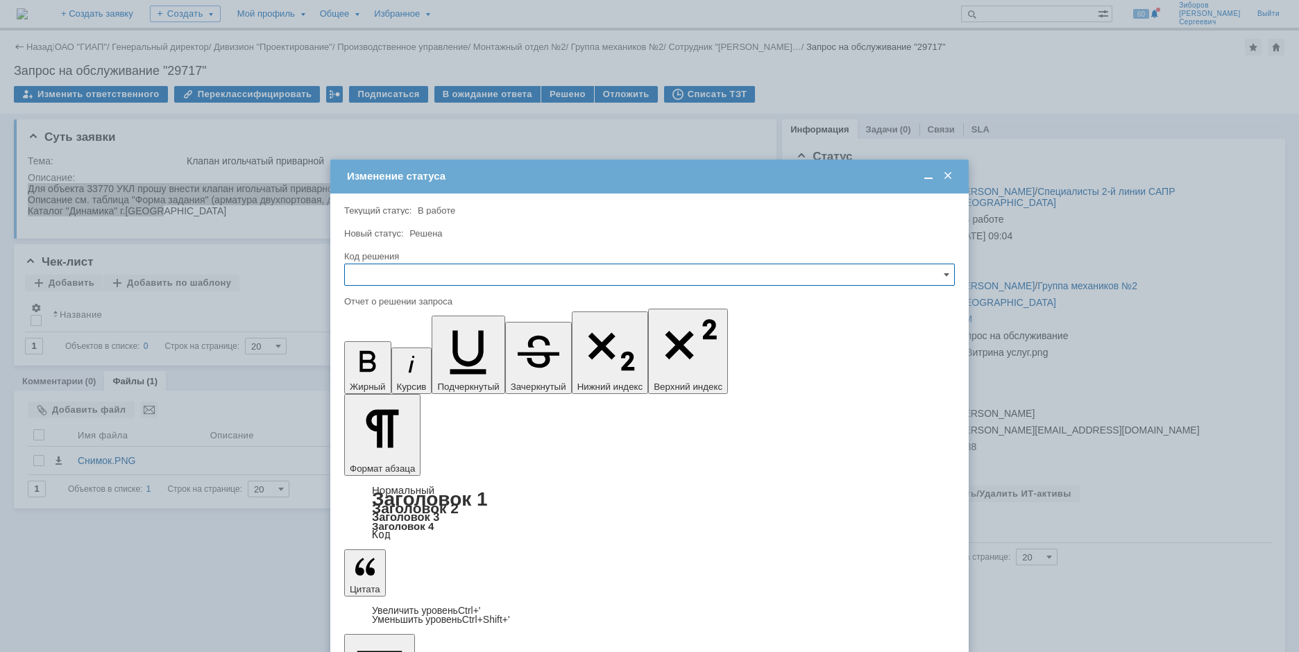
click at [951, 172] on span at bounding box center [948, 176] width 14 height 12
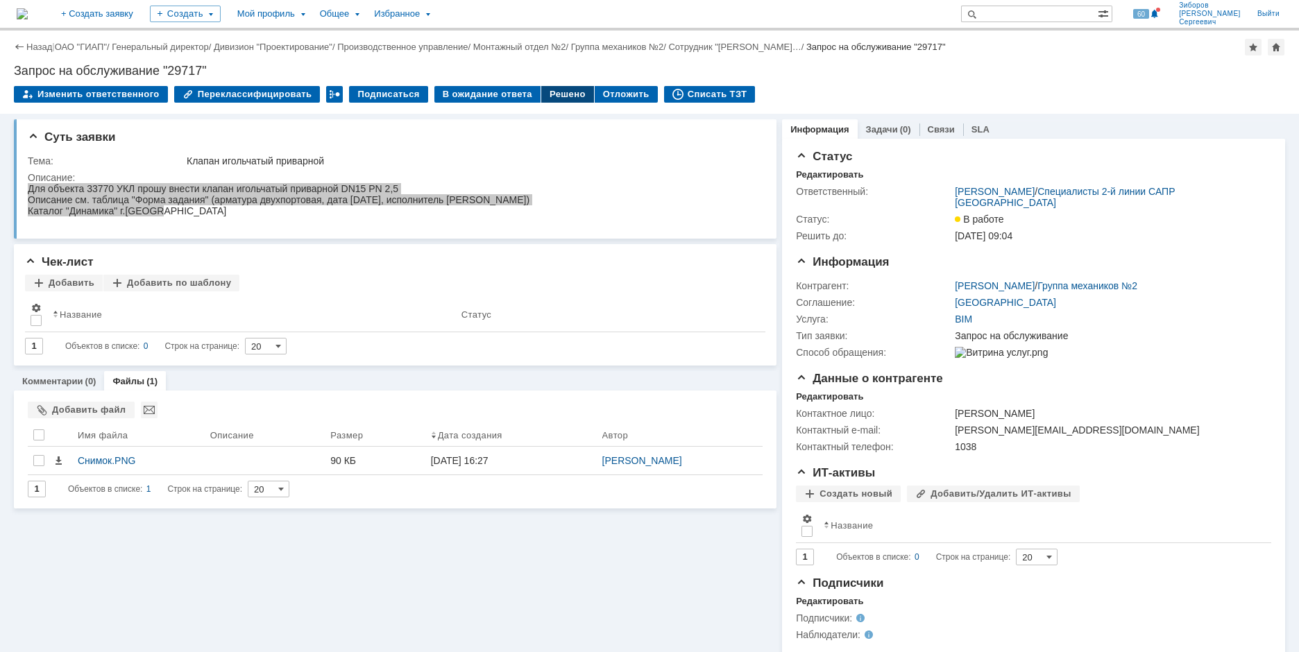
click at [558, 96] on div "Решено" at bounding box center [567, 94] width 53 height 17
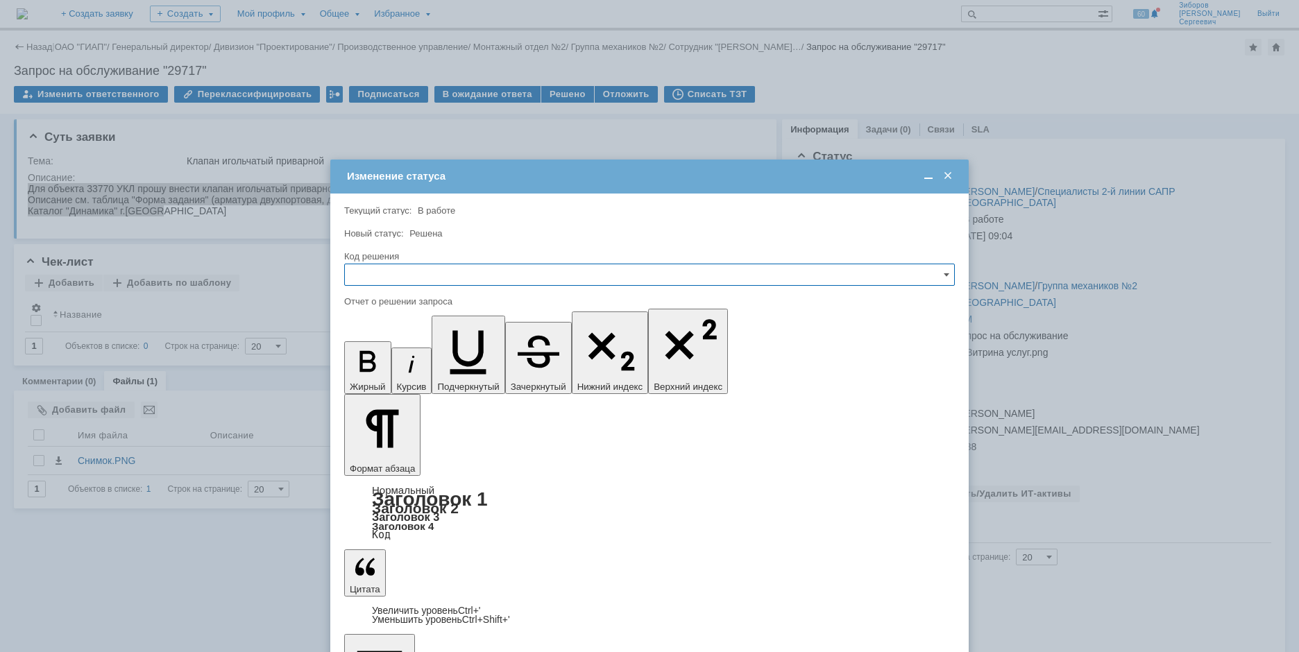
click at [415, 271] on input "text" at bounding box center [649, 275] width 611 height 22
click at [404, 366] on span "Решено" at bounding box center [649, 369] width 593 height 11
type input "Решено"
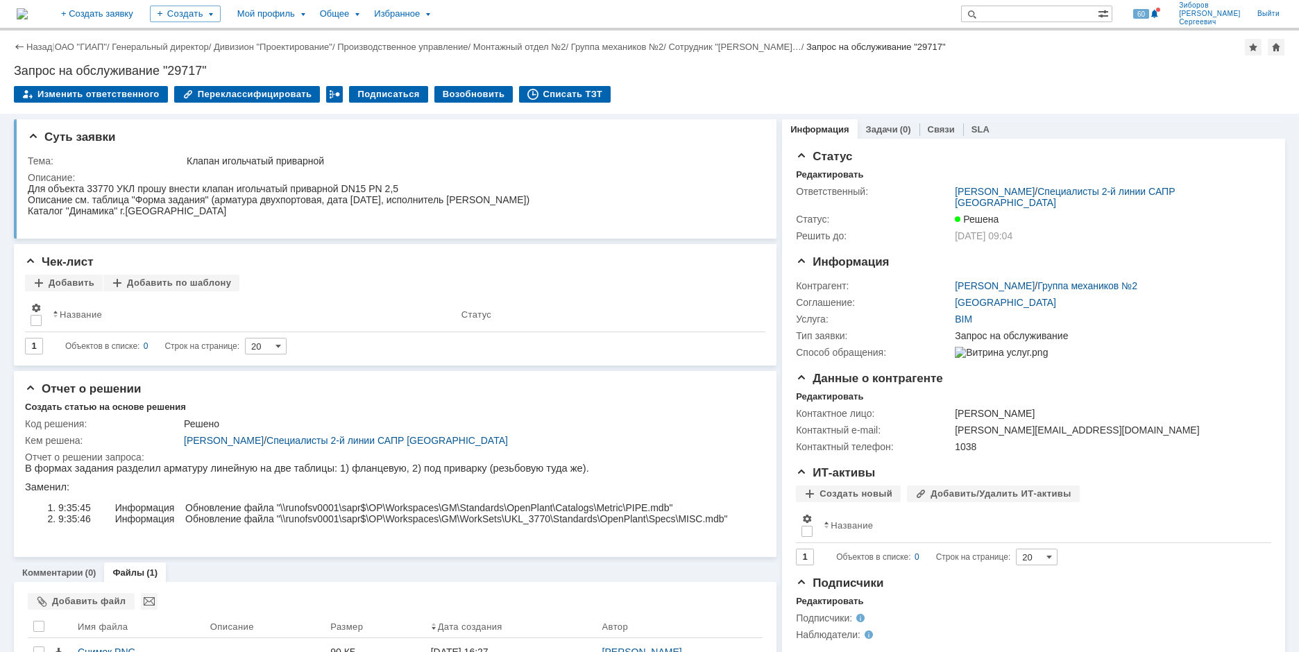
click at [28, 13] on img at bounding box center [22, 13] width 11 height 11
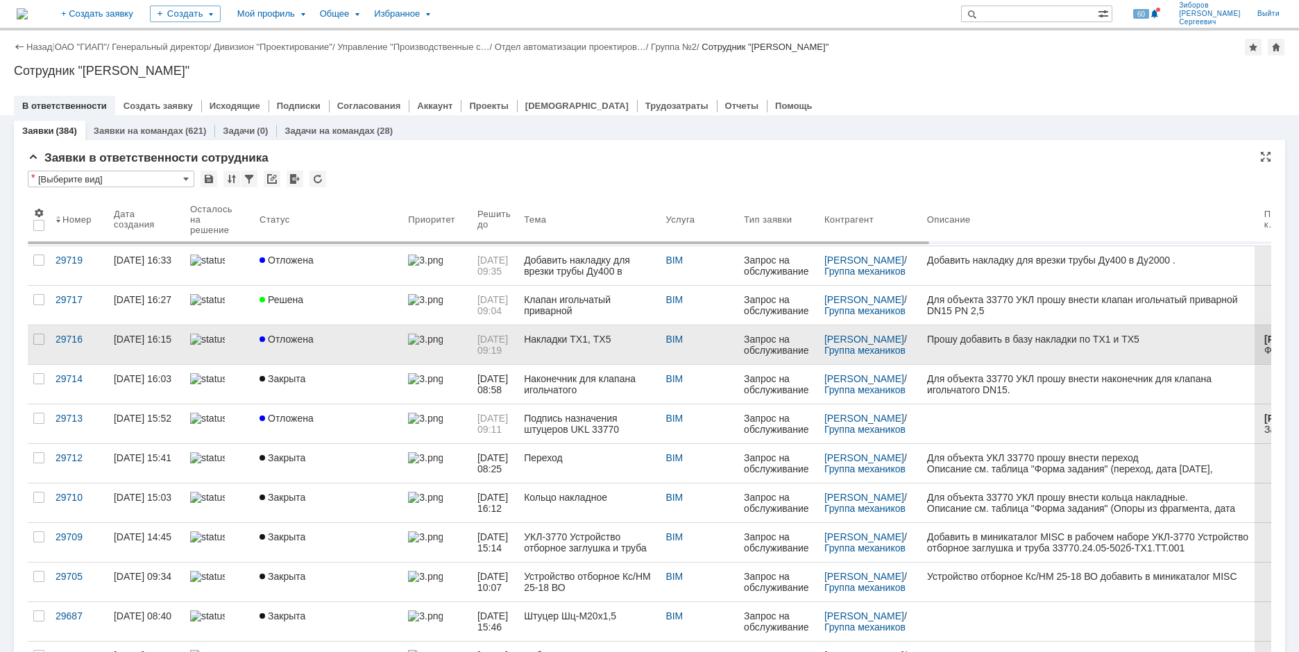
click at [303, 343] on span "Отложена" at bounding box center [287, 339] width 54 height 11
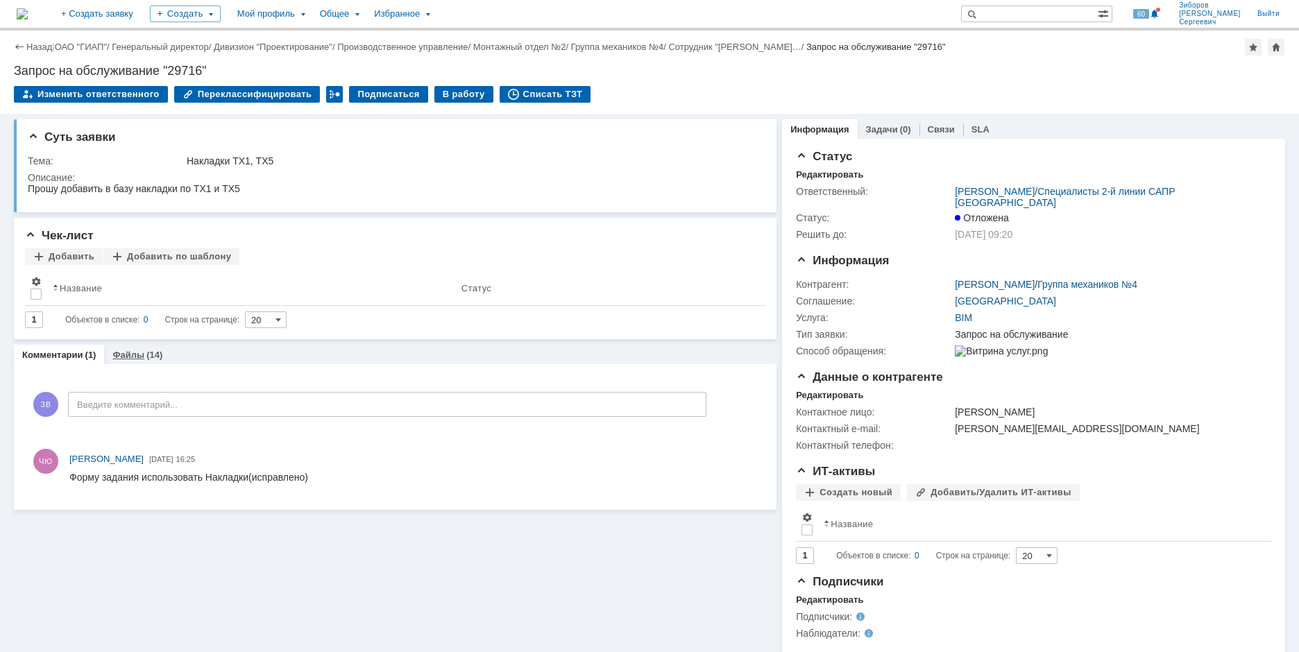
click at [130, 353] on link "Файлы" at bounding box center [128, 355] width 32 height 10
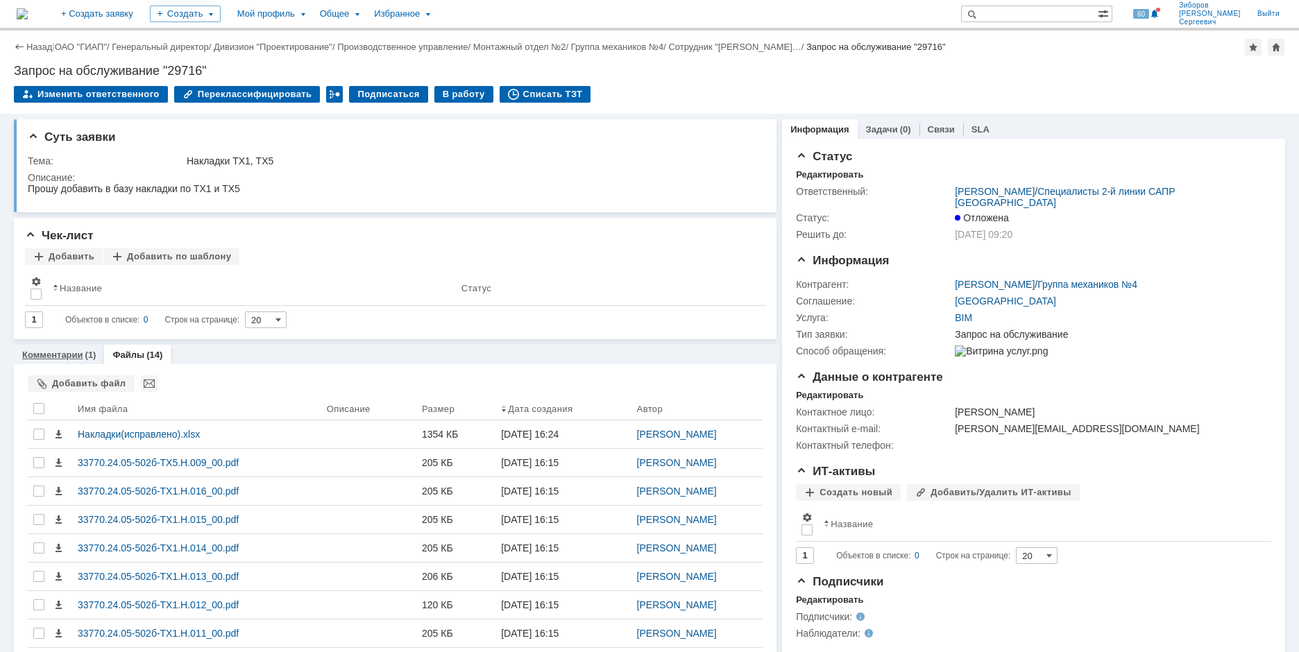
click at [78, 353] on link "Комментарии" at bounding box center [52, 355] width 61 height 10
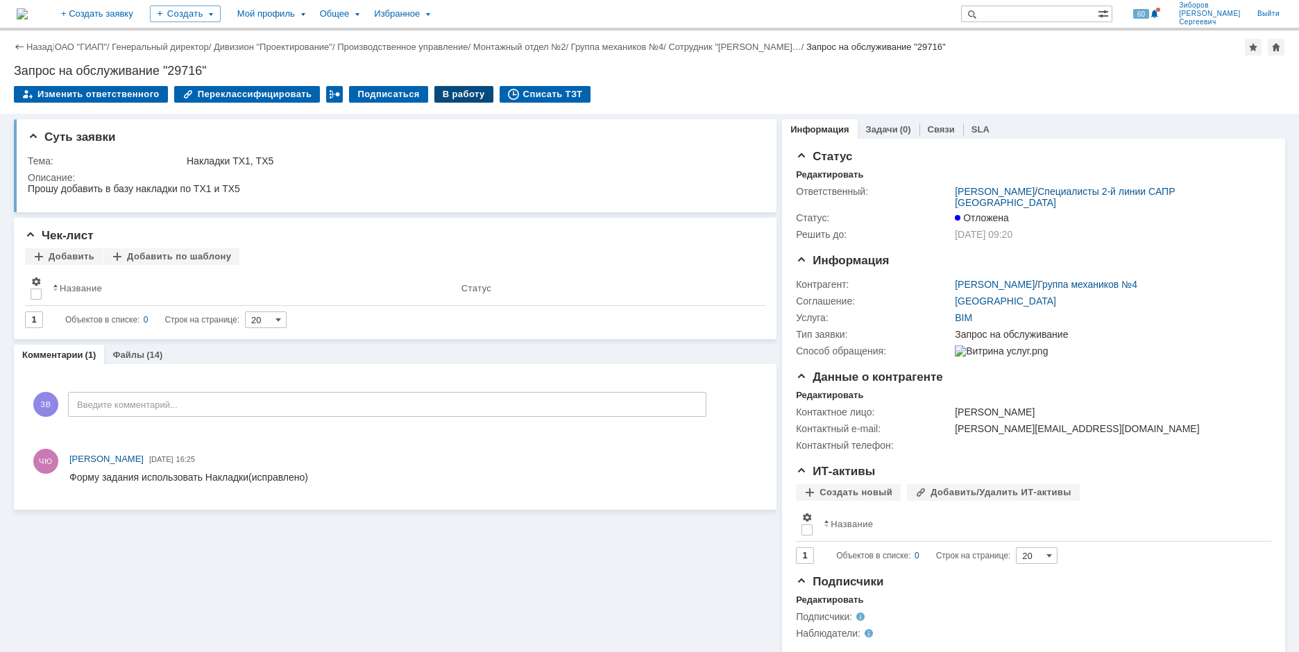
click at [466, 90] on div "В работу" at bounding box center [463, 94] width 59 height 17
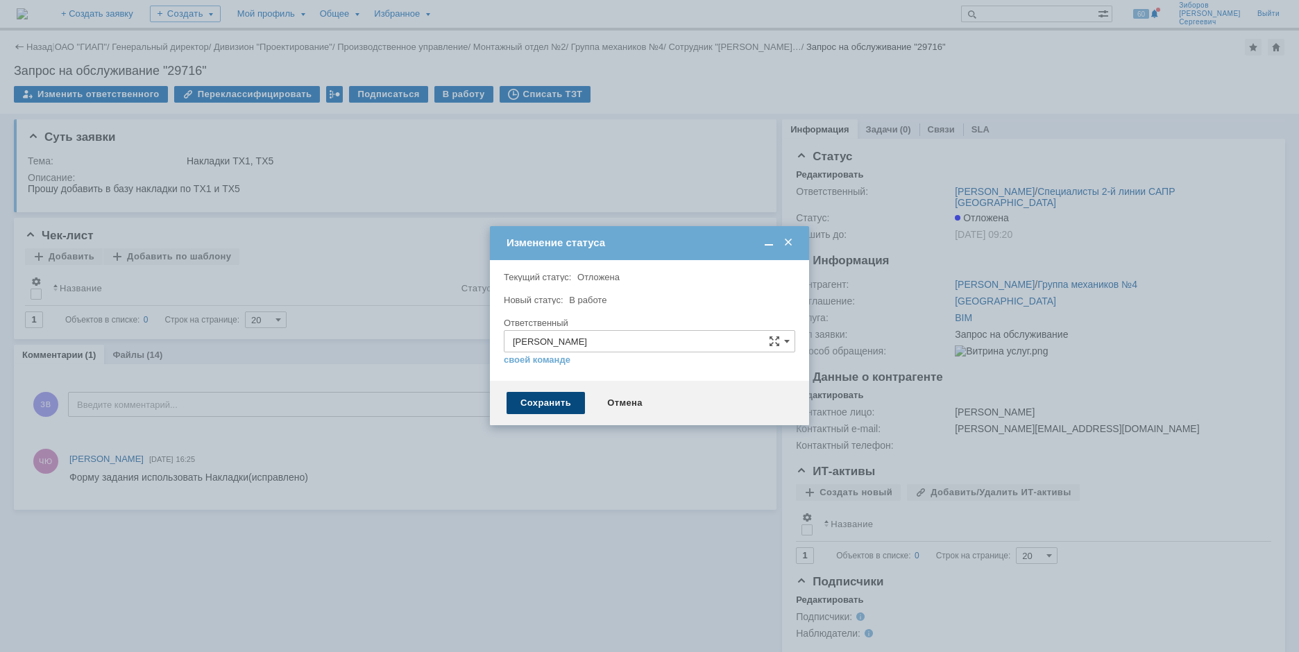
click at [550, 402] on div "Сохранить" at bounding box center [546, 403] width 78 height 22
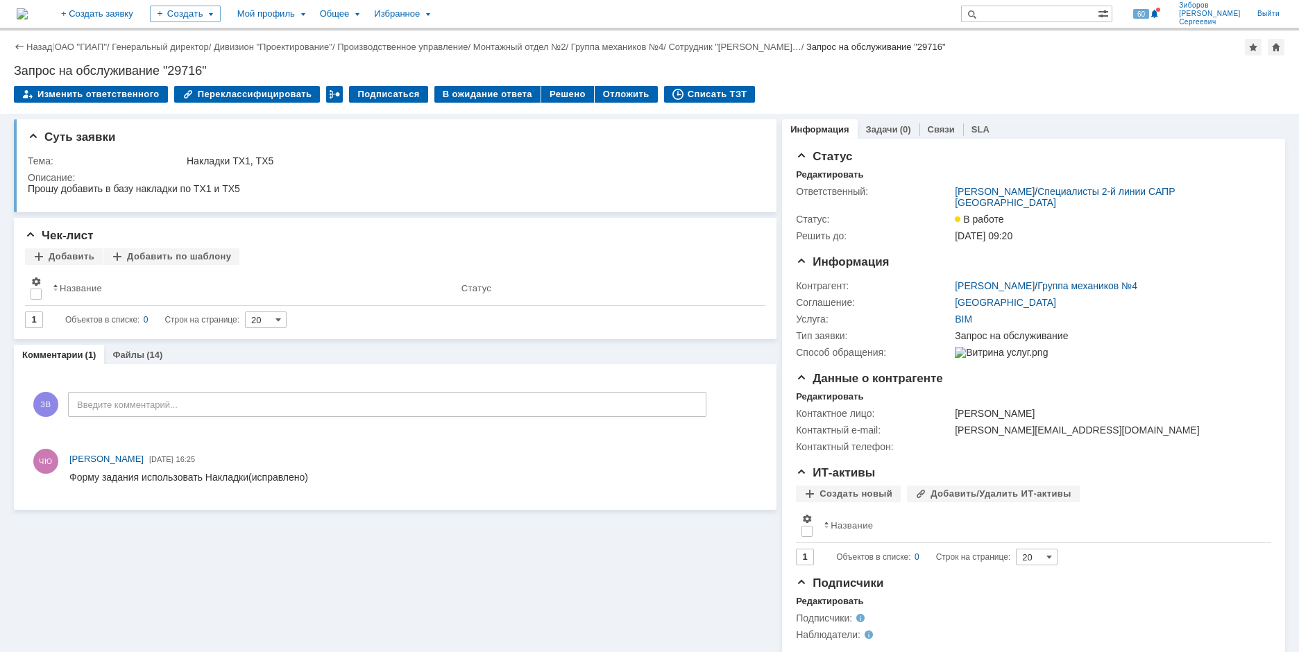
click at [28, 10] on img at bounding box center [22, 13] width 11 height 11
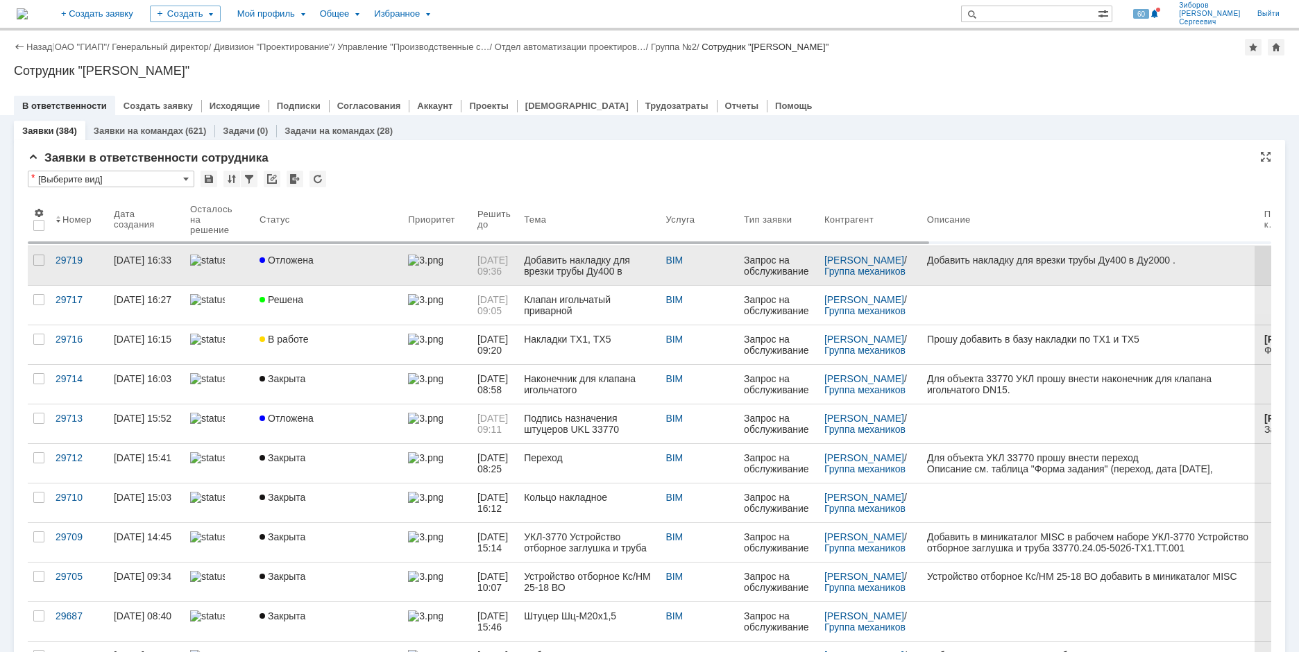
click at [311, 260] on span "Отложена" at bounding box center [287, 260] width 54 height 11
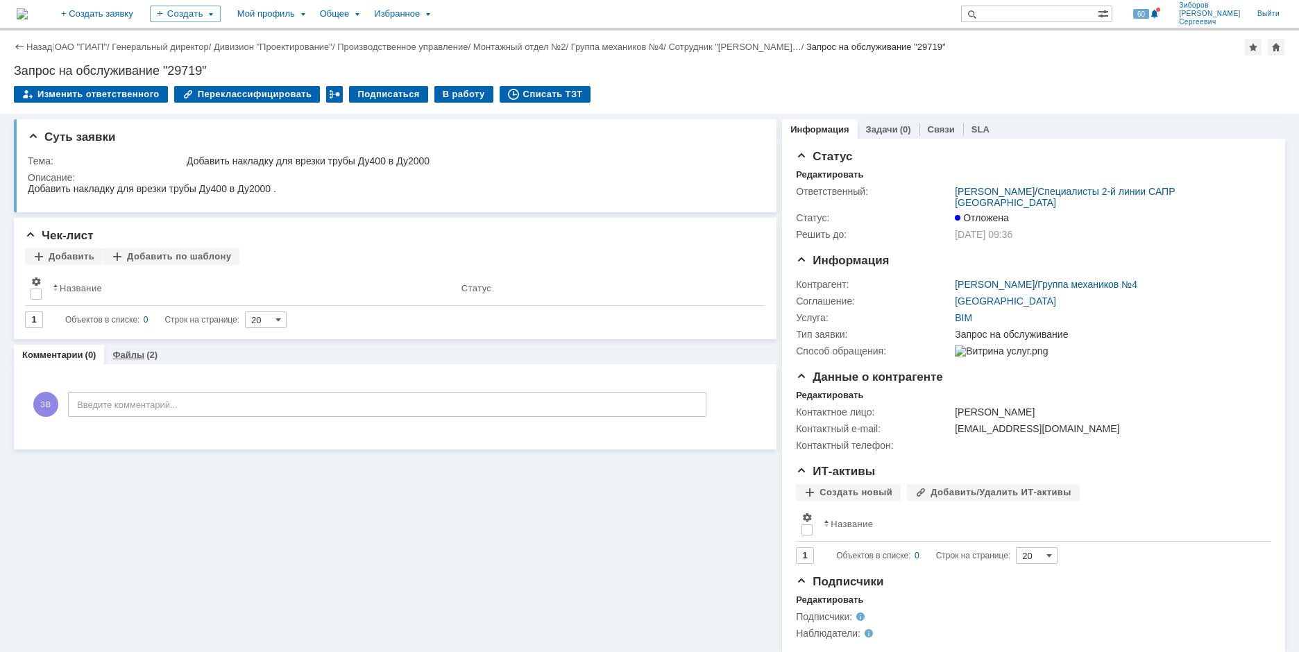
click at [142, 349] on div "Файлы (2)" at bounding box center [135, 355] width 62 height 20
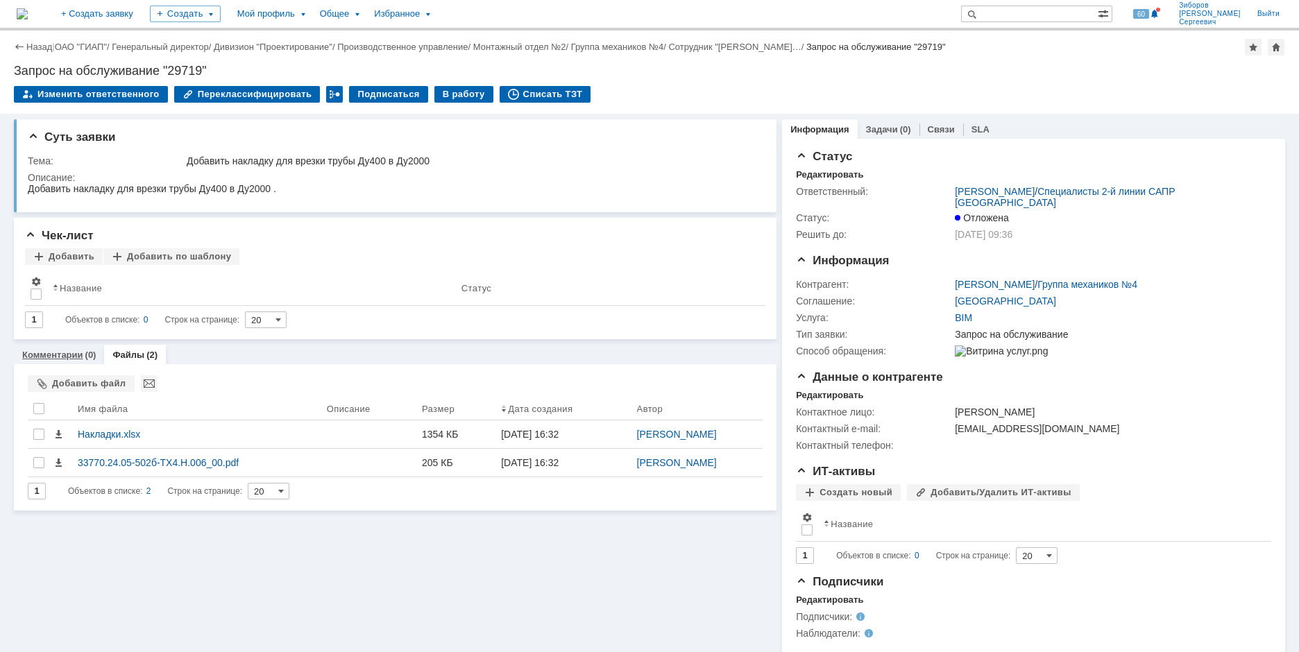
click at [65, 359] on link "Комментарии" at bounding box center [52, 355] width 61 height 10
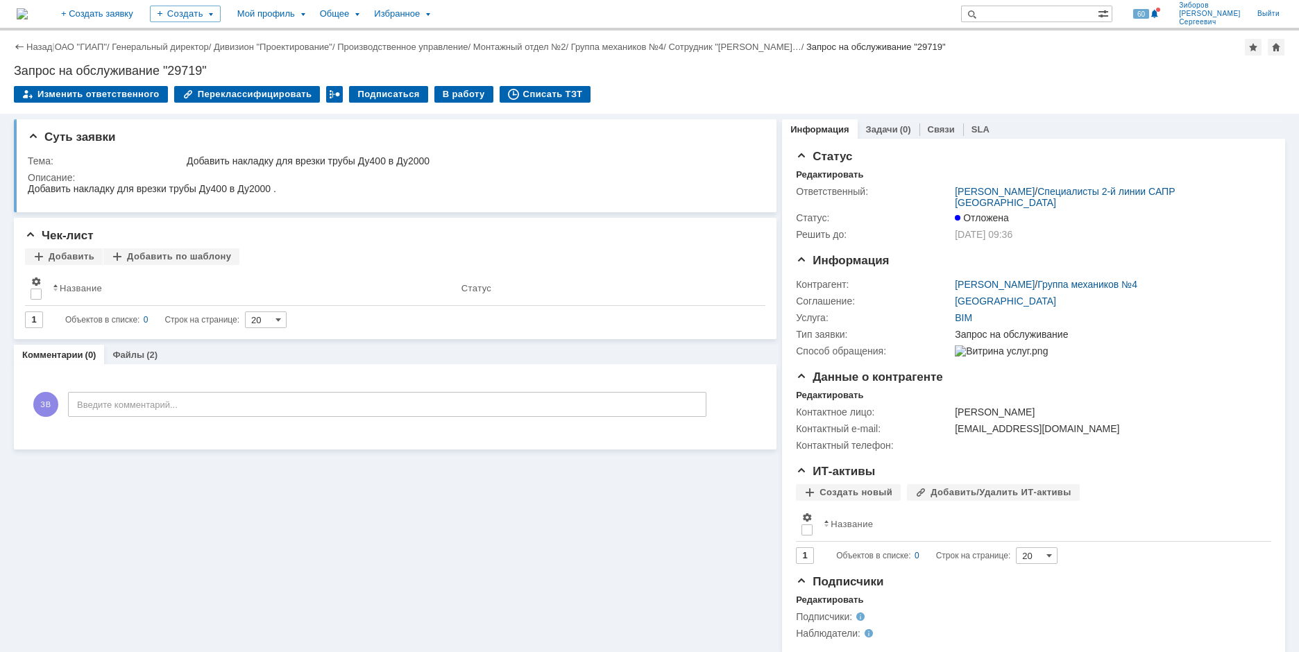
click at [28, 9] on img at bounding box center [22, 13] width 11 height 11
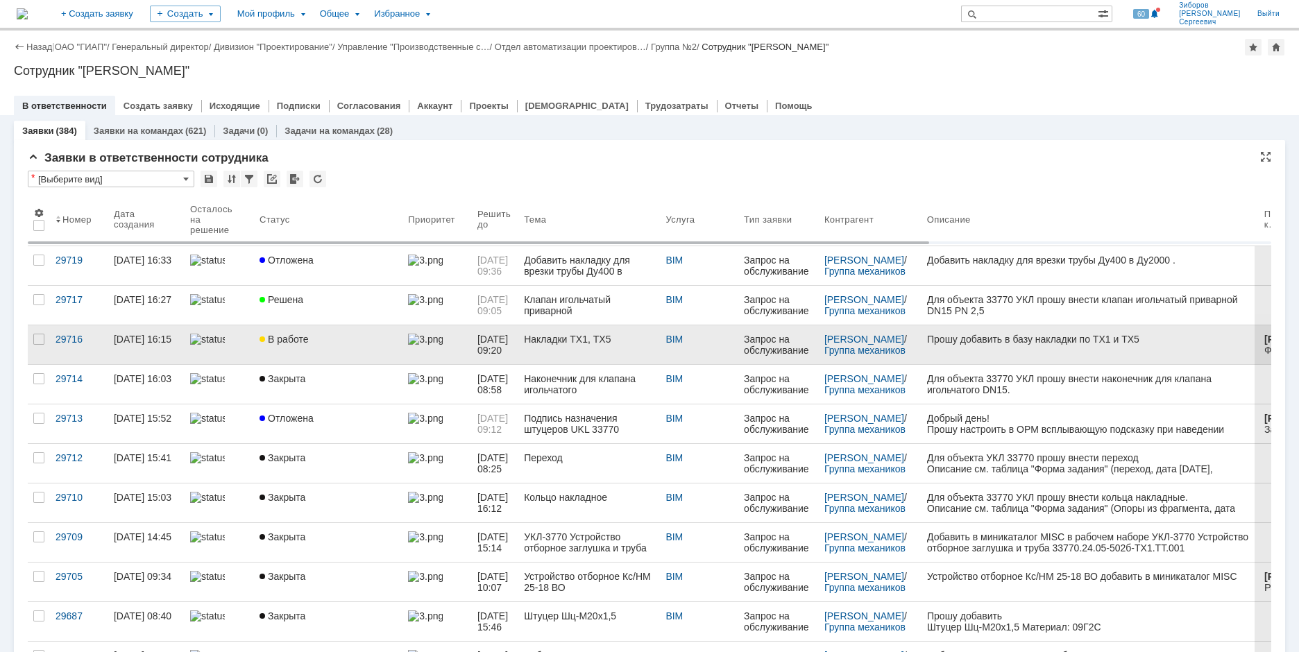
click at [316, 332] on link "В работе" at bounding box center [328, 344] width 149 height 39
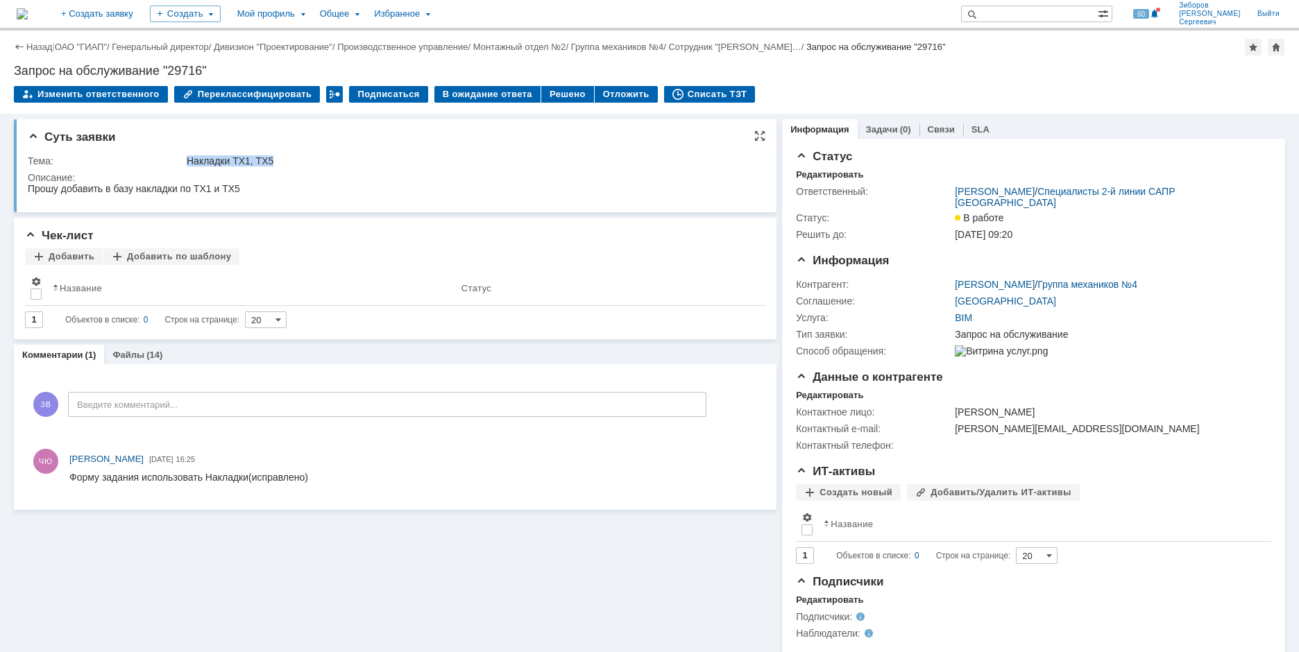
drag, startPoint x: 187, startPoint y: 158, endPoint x: 282, endPoint y: 158, distance: 95.1
click at [282, 158] on div "Накладки ТХ1, ТХ5" at bounding box center [471, 160] width 569 height 11
copy div "Накладки ТХ1, ТХ5"
click at [15, 66] on div "Назад | ОАО "ГИАП" / Генеральный директор / Дивизион "Проектирование" / Произво…" at bounding box center [649, 72] width 1299 height 83
drag, startPoint x: 15, startPoint y: 69, endPoint x: 228, endPoint y: 65, distance: 213.1
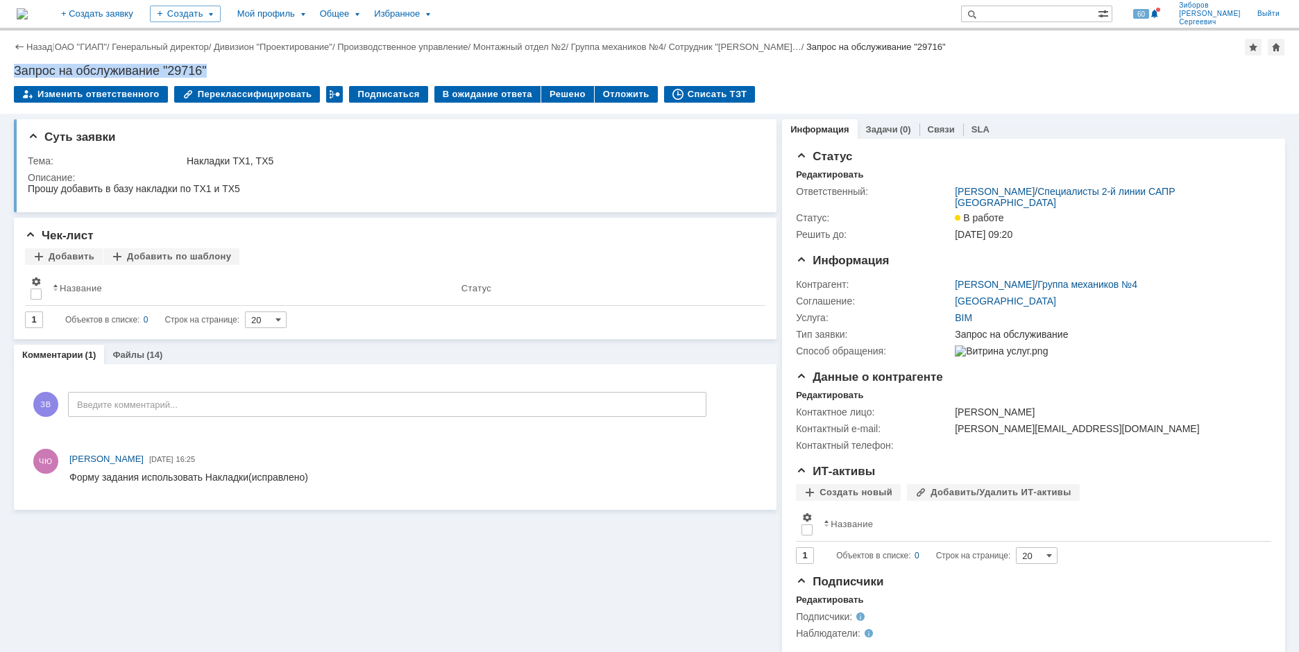
click at [228, 65] on div "Запрос на обслуживание "29716"" at bounding box center [649, 71] width 1271 height 14
copy div "Запрос на обслуживание "29716""
click at [31, 157] on div "Тема:" at bounding box center [106, 160] width 156 height 11
drag, startPoint x: 28, startPoint y: 157, endPoint x: 135, endPoint y: 176, distance: 107.8
click at [135, 176] on tbody "Тема: Накладки ТХ1, ТХ5 Описание:" at bounding box center [393, 177] width 731 height 49
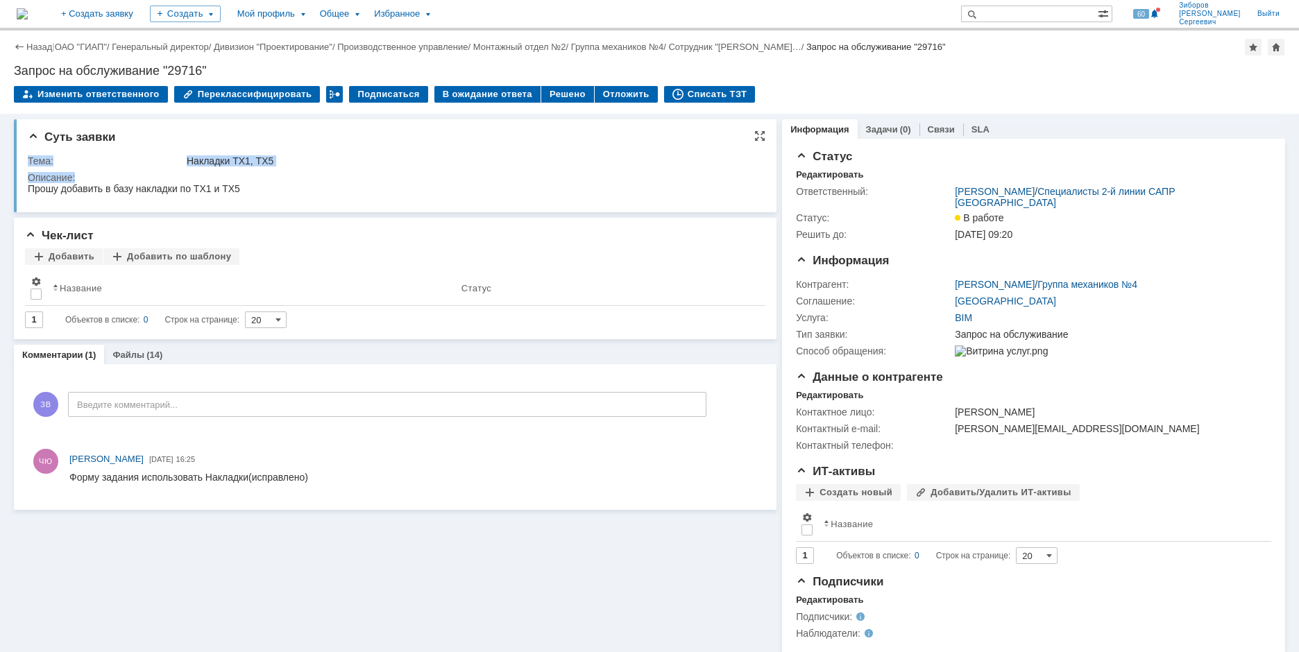
copy tbody "Тема: Накладки ТХ1, ТХ5 Описание:"
click at [85, 192] on div "Прошу добавить в базу накладки по ТХ1 и ТХ5" at bounding box center [134, 188] width 212 height 11
drag, startPoint x: 28, startPoint y: 190, endPoint x: 264, endPoint y: 192, distance: 235.3
click at [264, 192] on html "Прошу добавить в базу накладки по ТХ1 и ТХ5" at bounding box center [390, 189] width 724 height 12
click at [147, 361] on div "Файлы (14)" at bounding box center [137, 355] width 67 height 20
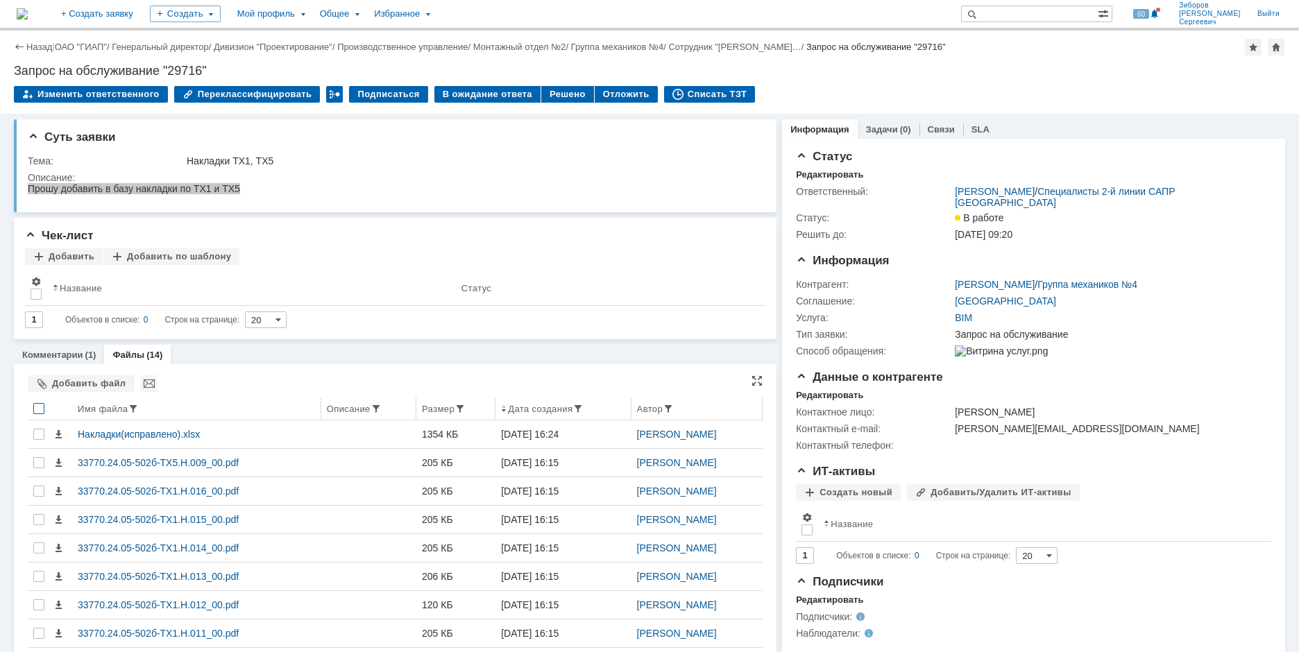
click at [37, 407] on div at bounding box center [38, 408] width 11 height 11
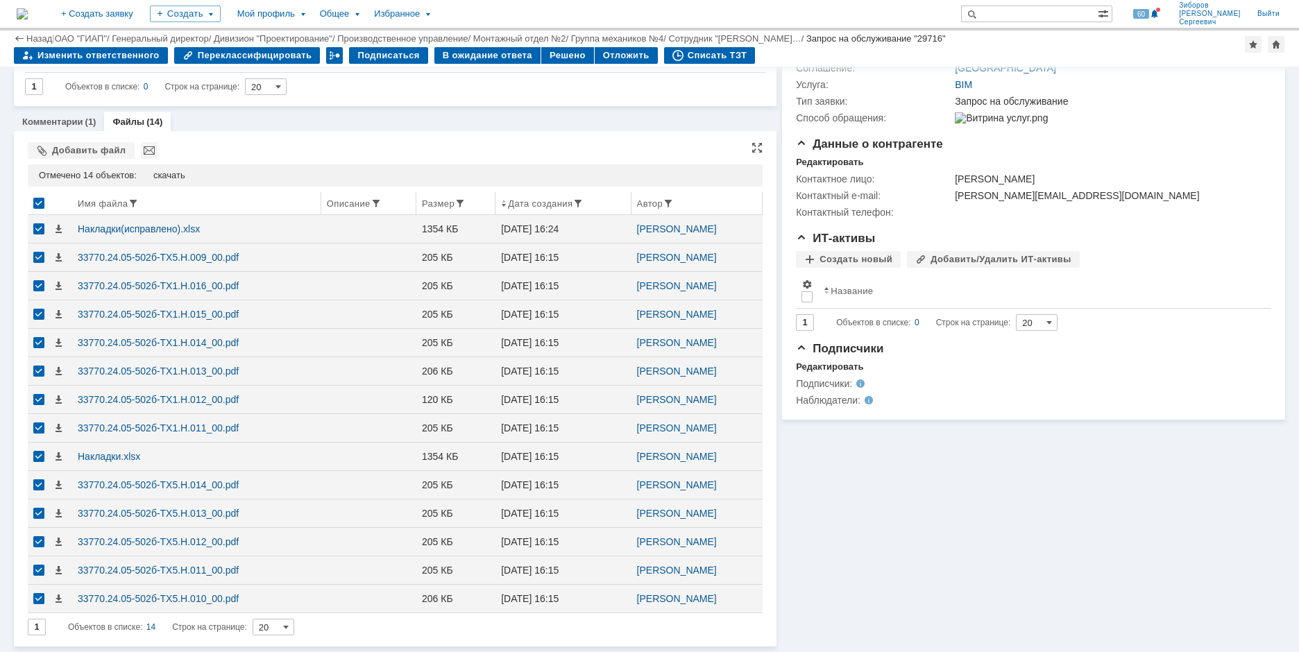
scroll to position [187, 0]
click at [178, 176] on div "скачать" at bounding box center [169, 175] width 32 height 11
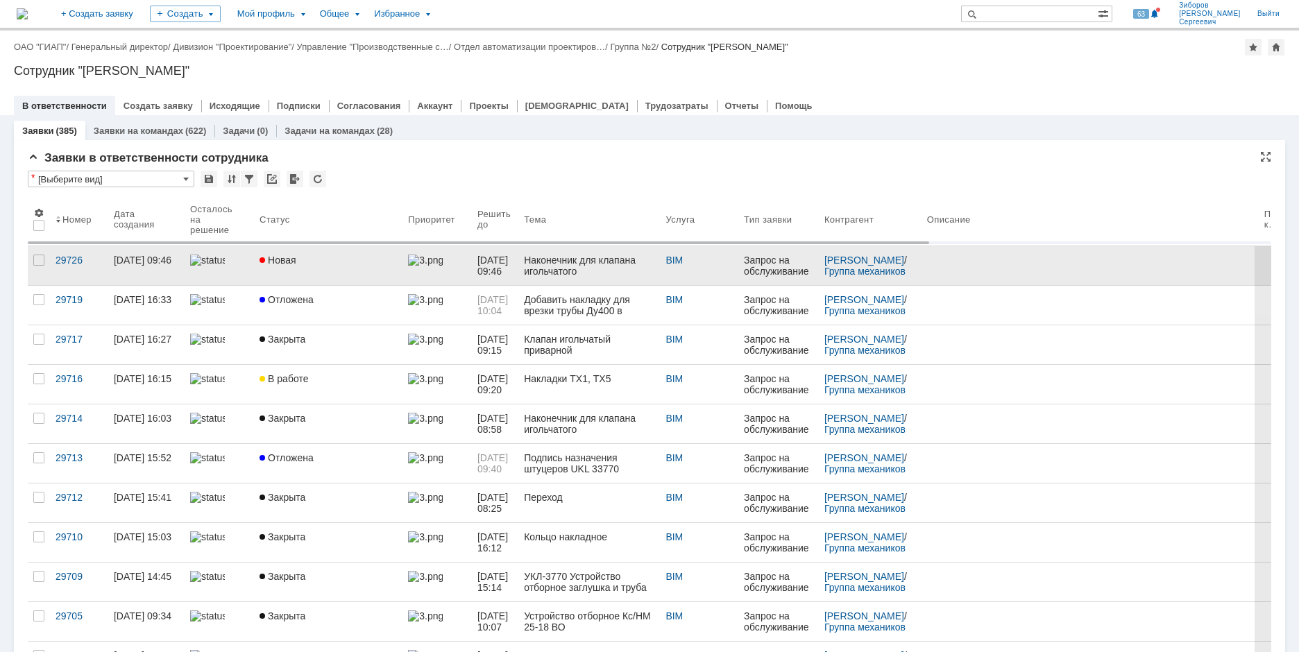
click at [339, 260] on div "Новая" at bounding box center [328, 260] width 137 height 11
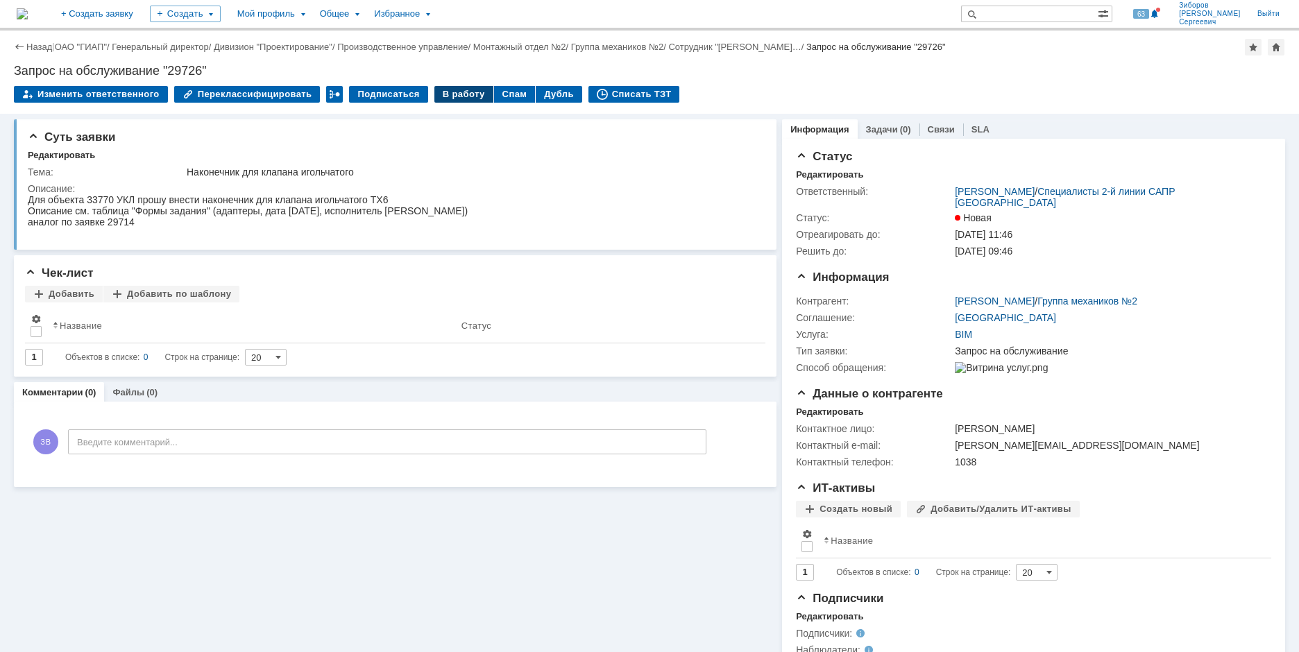
click at [457, 98] on div "В работу" at bounding box center [463, 94] width 59 height 17
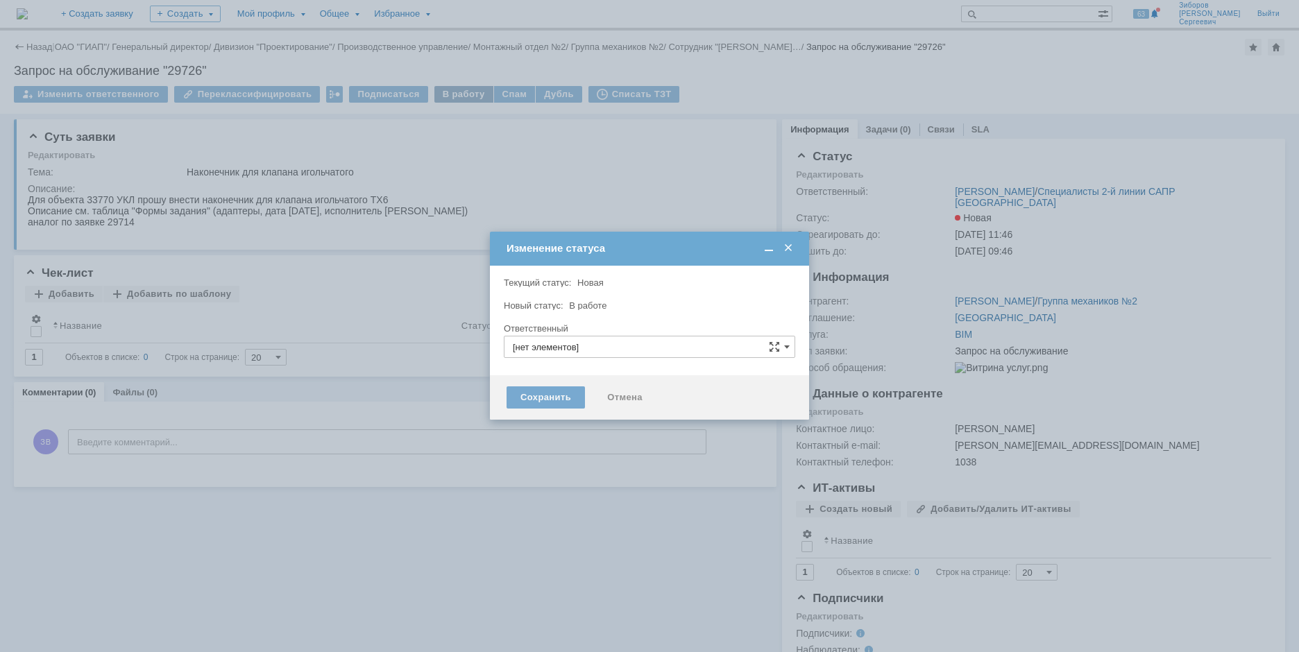
type input "[PERSON_NAME]"
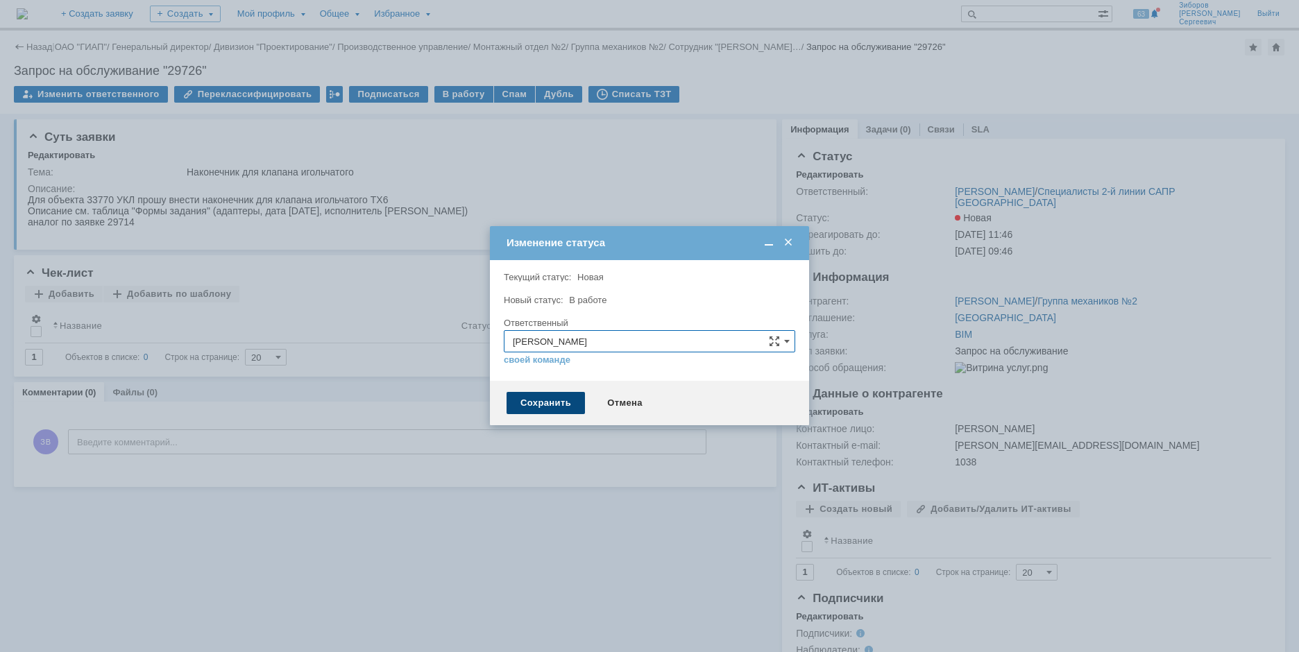
click at [554, 396] on div "Сохранить" at bounding box center [546, 403] width 78 height 22
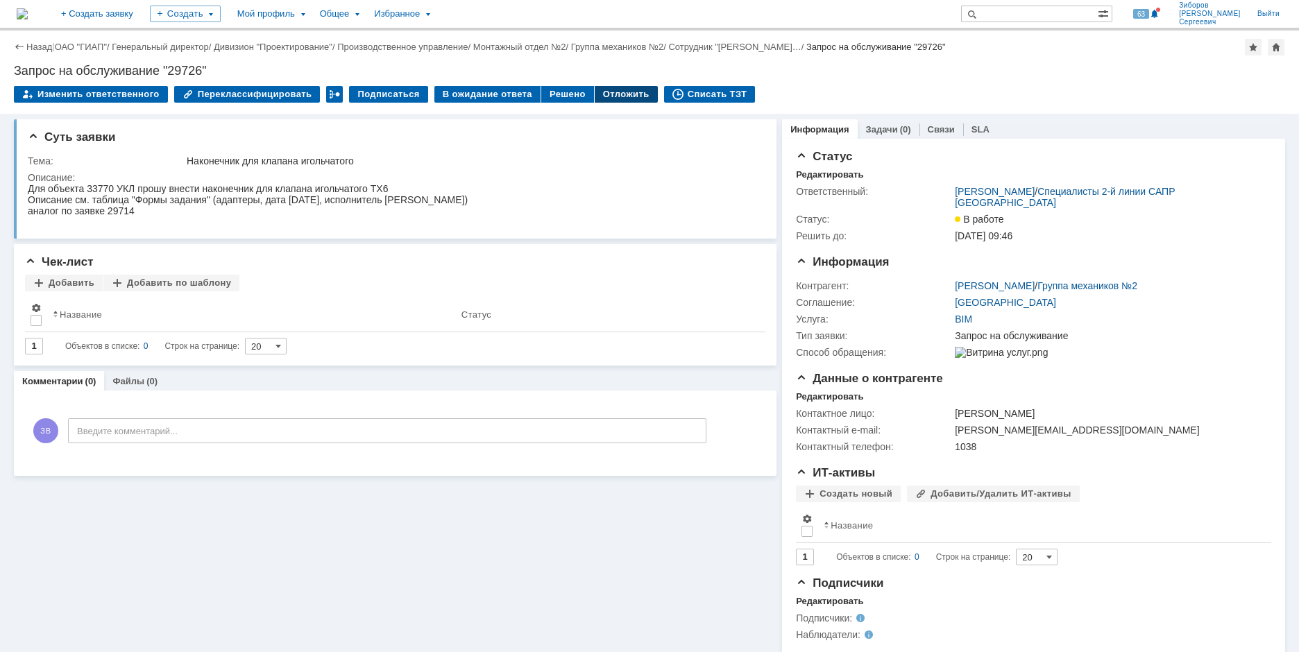
click at [609, 96] on div "Отложить" at bounding box center [626, 94] width 63 height 17
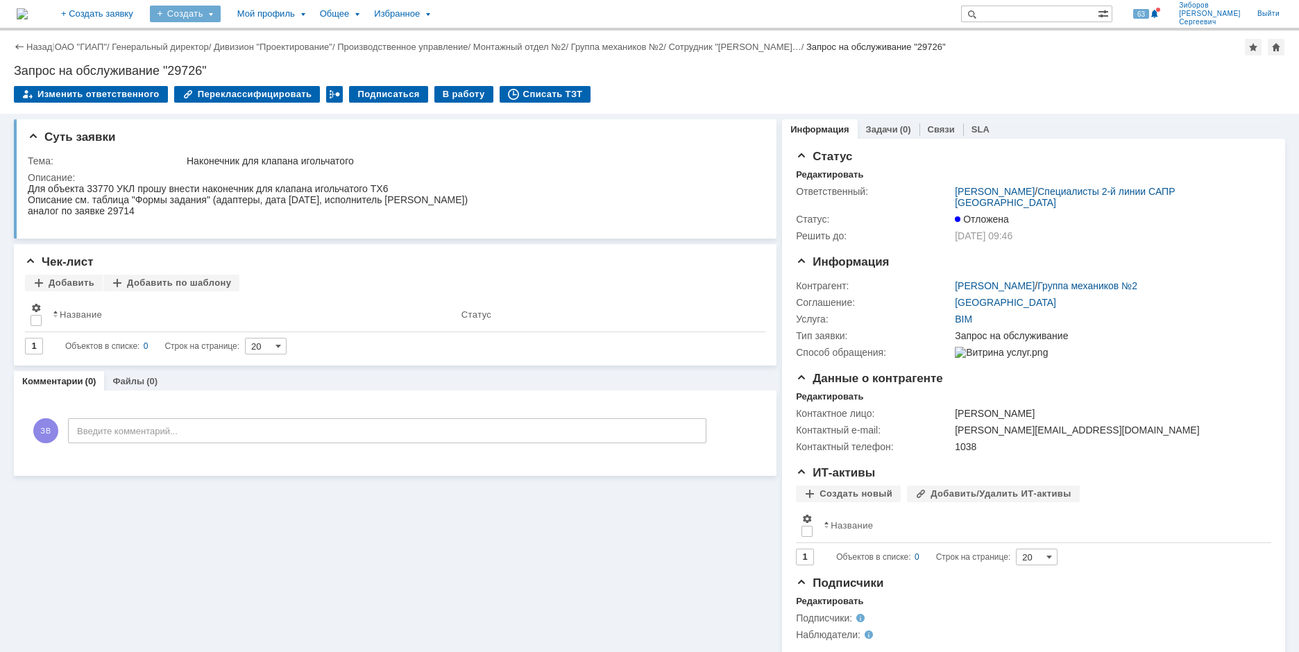
click at [221, 10] on div "Создать" at bounding box center [185, 14] width 71 height 17
click at [251, 85] on link "Заявка" at bounding box center [205, 86] width 105 height 17
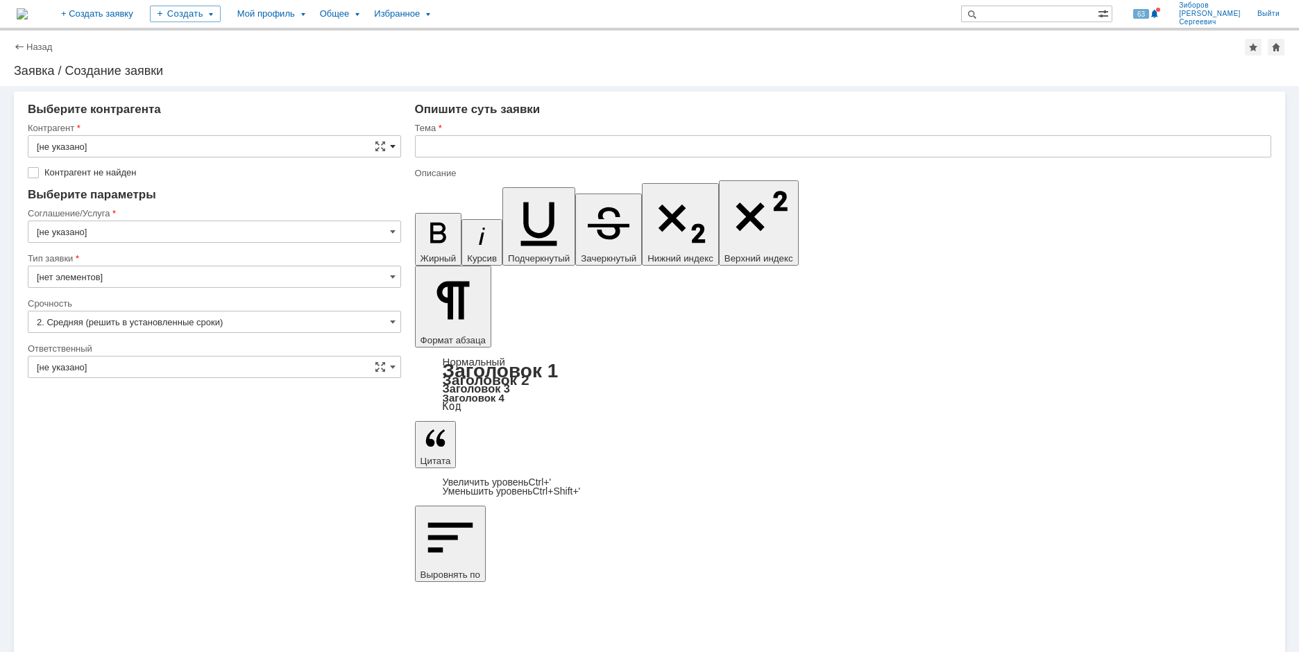
click at [393, 142] on span at bounding box center [393, 146] width 6 height 11
click at [121, 142] on input "text" at bounding box center [214, 146] width 373 height 22
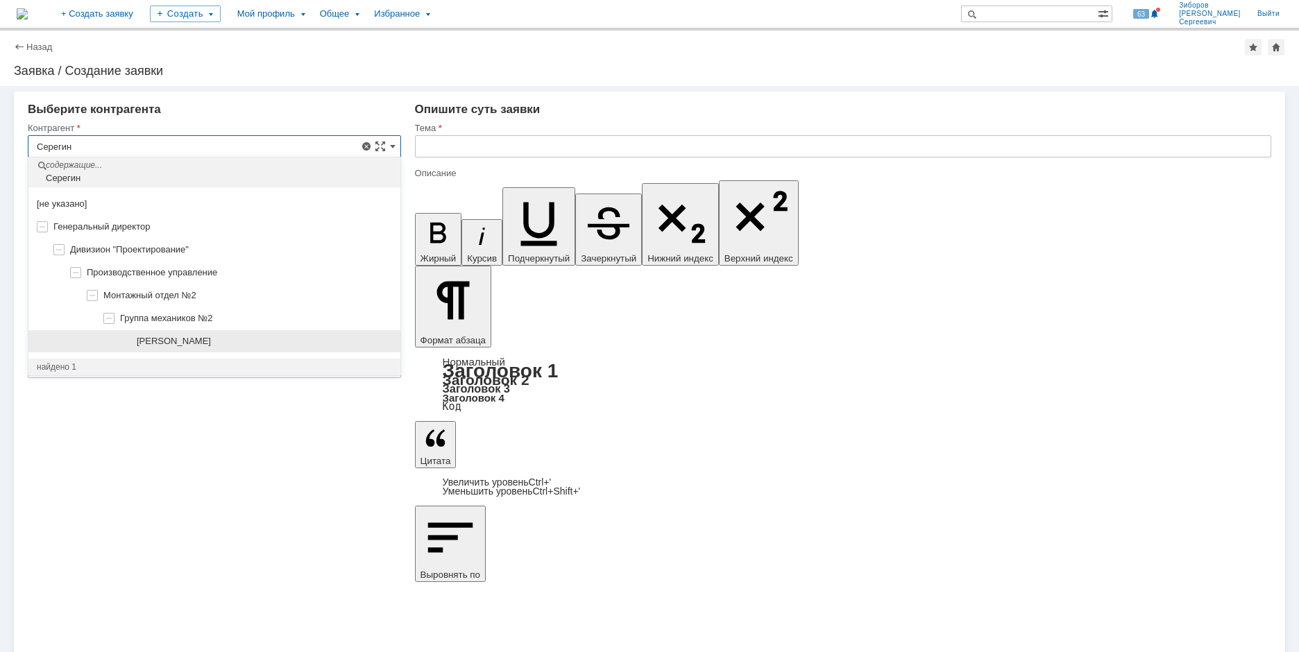
click at [211, 345] on span "[PERSON_NAME]" at bounding box center [174, 341] width 74 height 10
type input "[PERSON_NAME]"
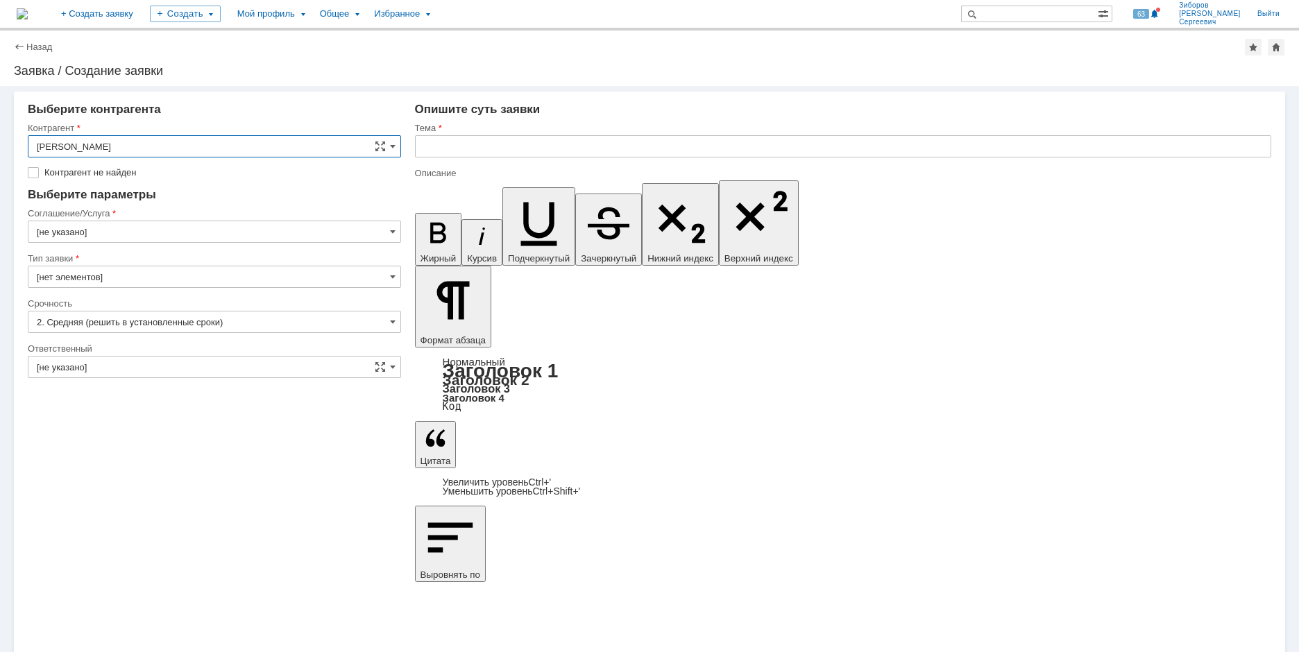
type input "Москва"
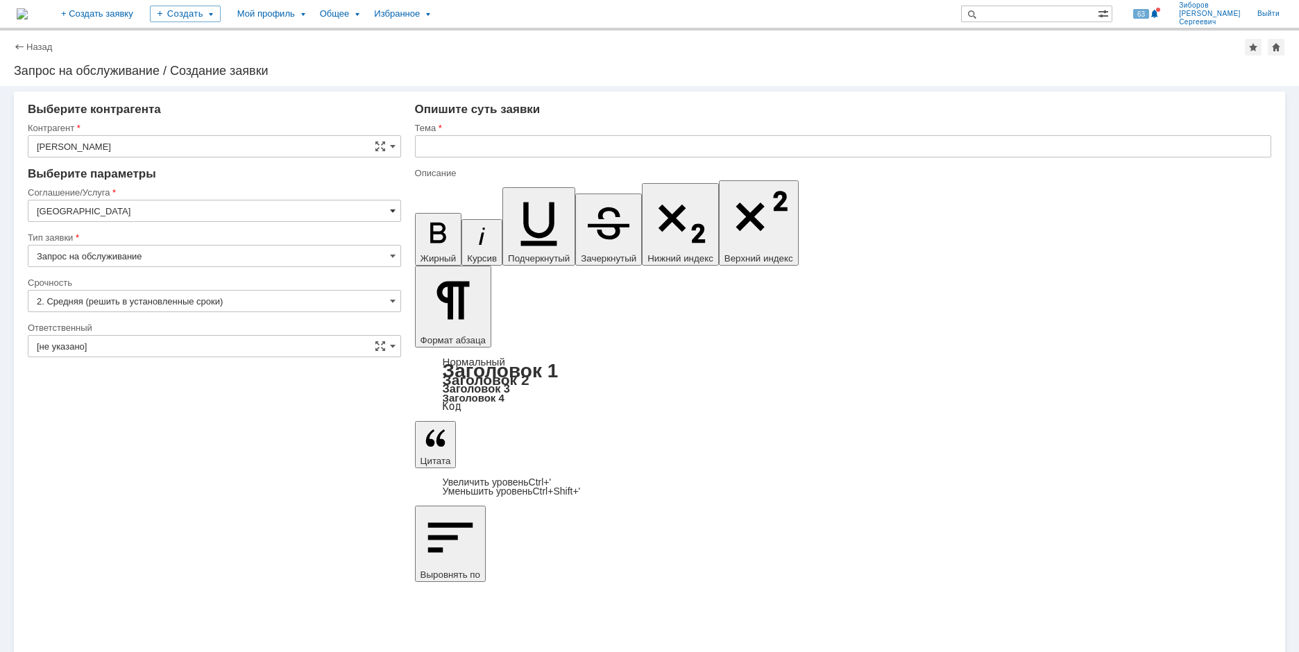
click at [395, 211] on span at bounding box center [393, 210] width 6 height 11
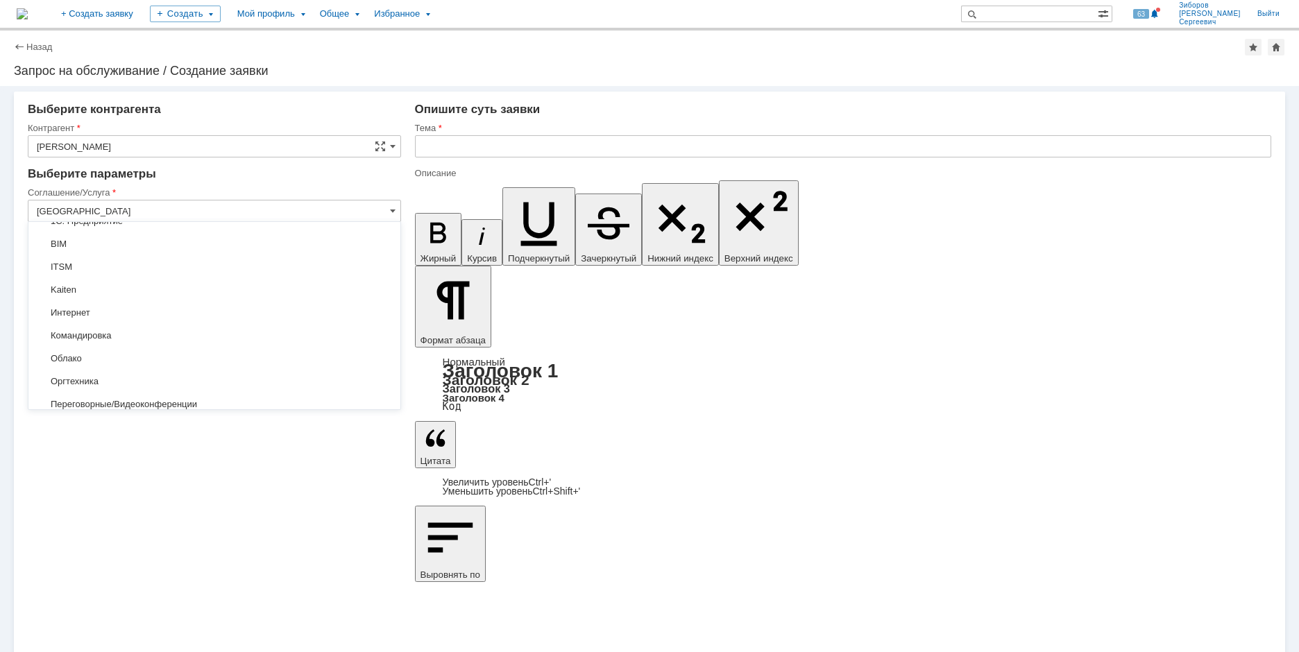
scroll to position [473, 0]
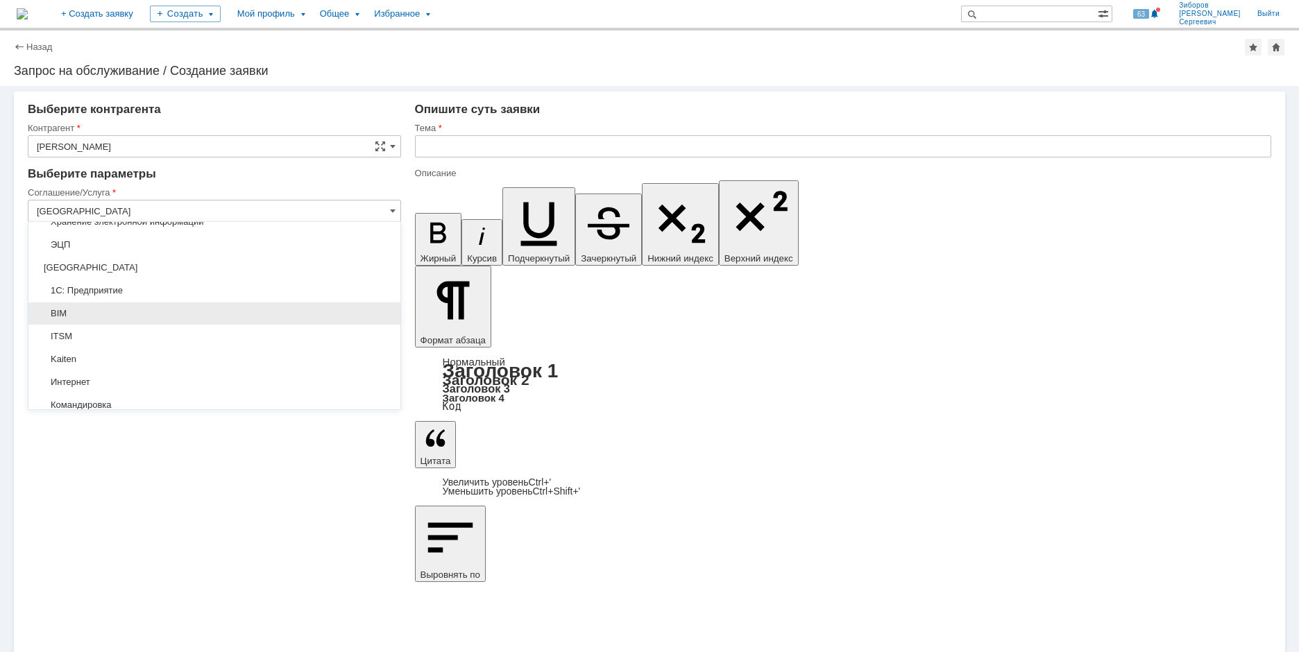
click at [87, 316] on span "BIM" at bounding box center [214, 313] width 355 height 11
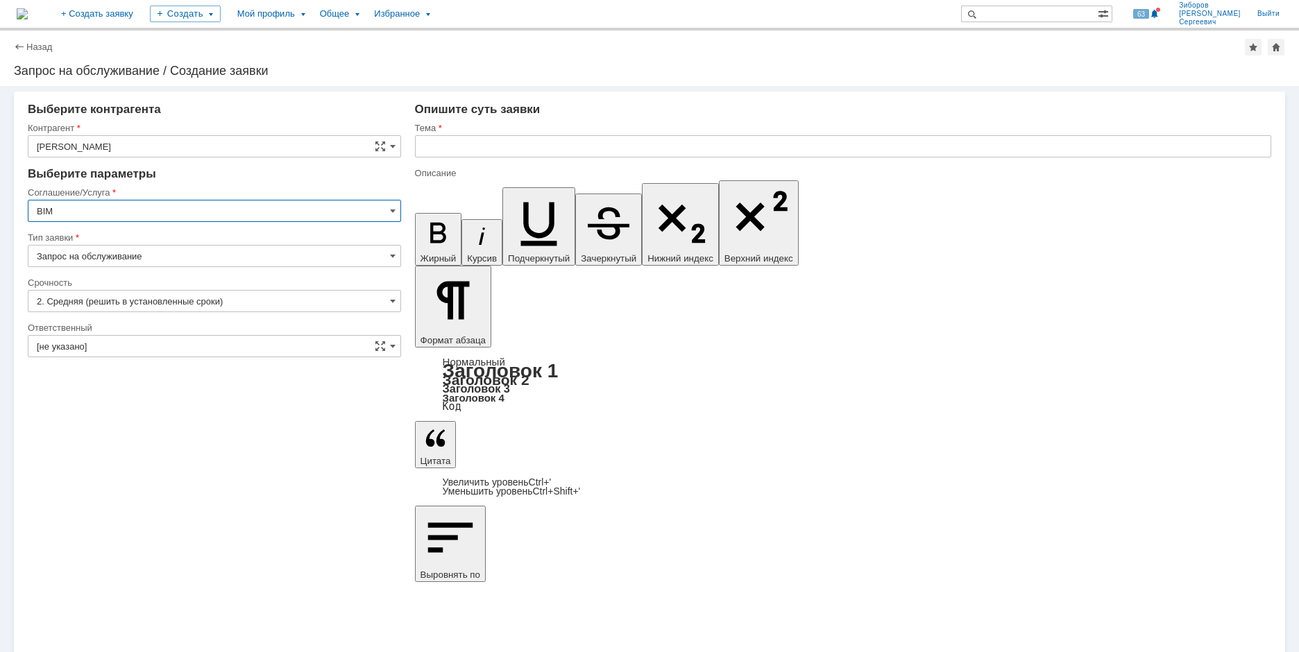
type input "BIM"
click at [395, 350] on span at bounding box center [393, 346] width 6 height 11
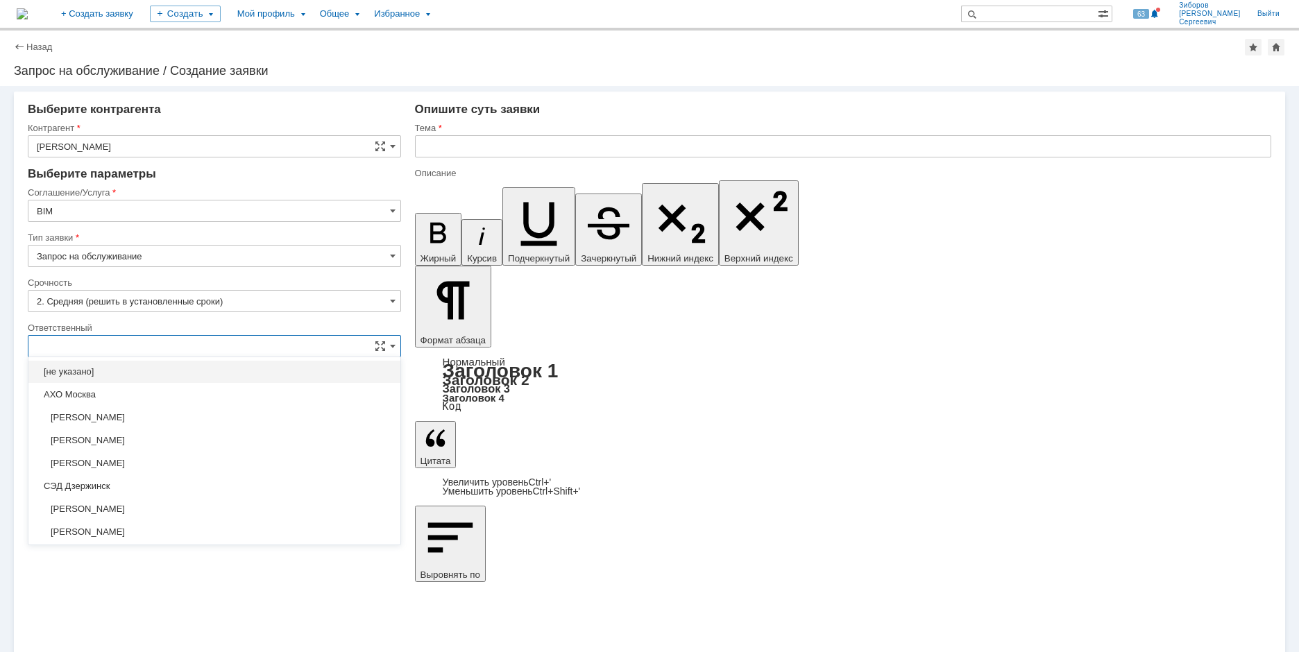
click at [80, 345] on input "text" at bounding box center [214, 346] width 373 height 22
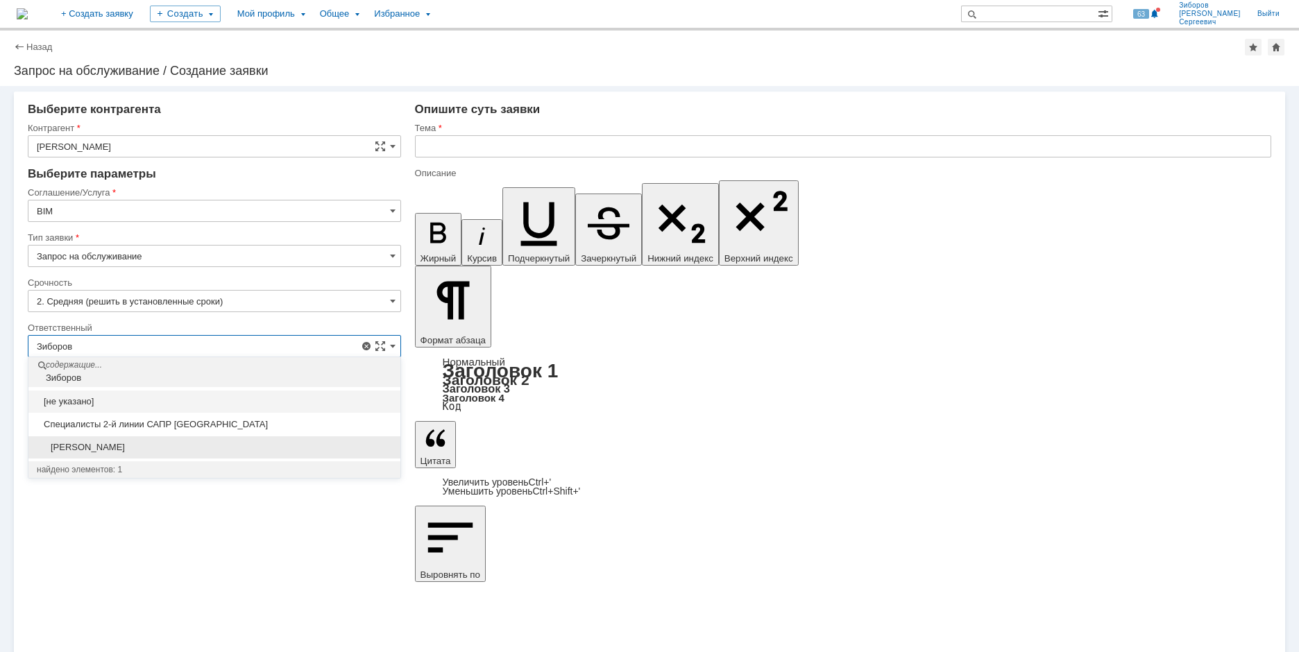
click at [141, 443] on span "[PERSON_NAME]" at bounding box center [214, 447] width 355 height 11
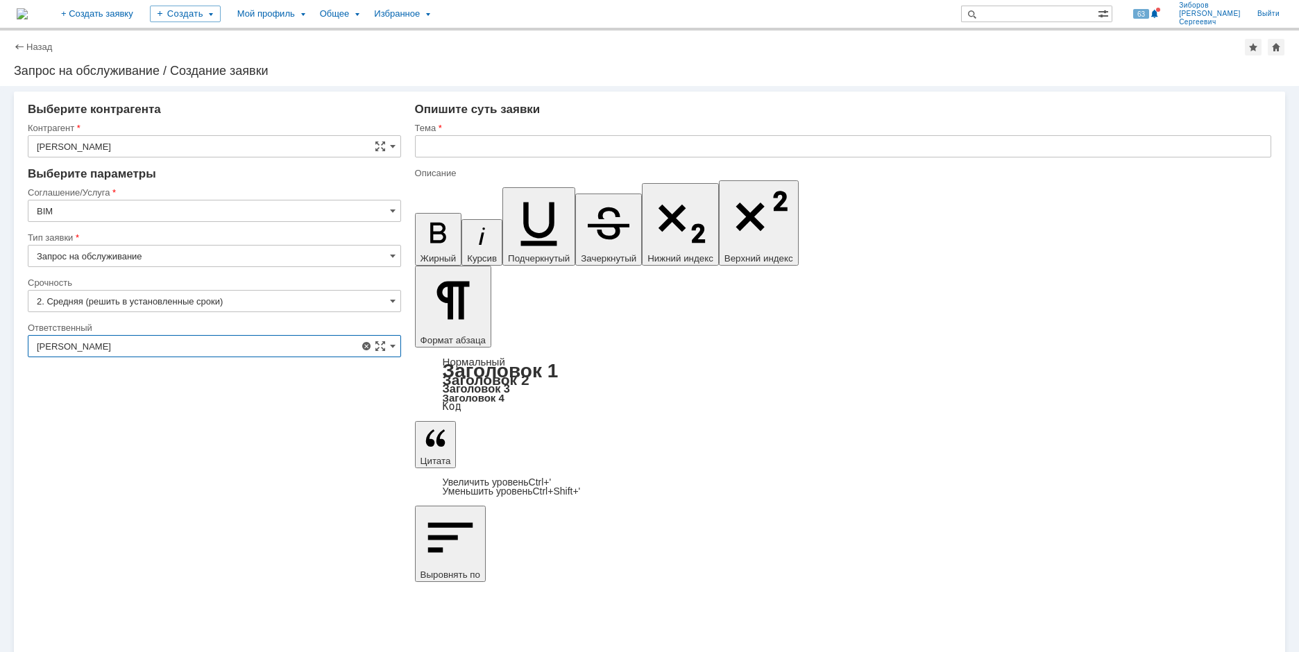
type input "[PERSON_NAME]"
click at [470, 153] on input "text" at bounding box center [843, 146] width 856 height 22
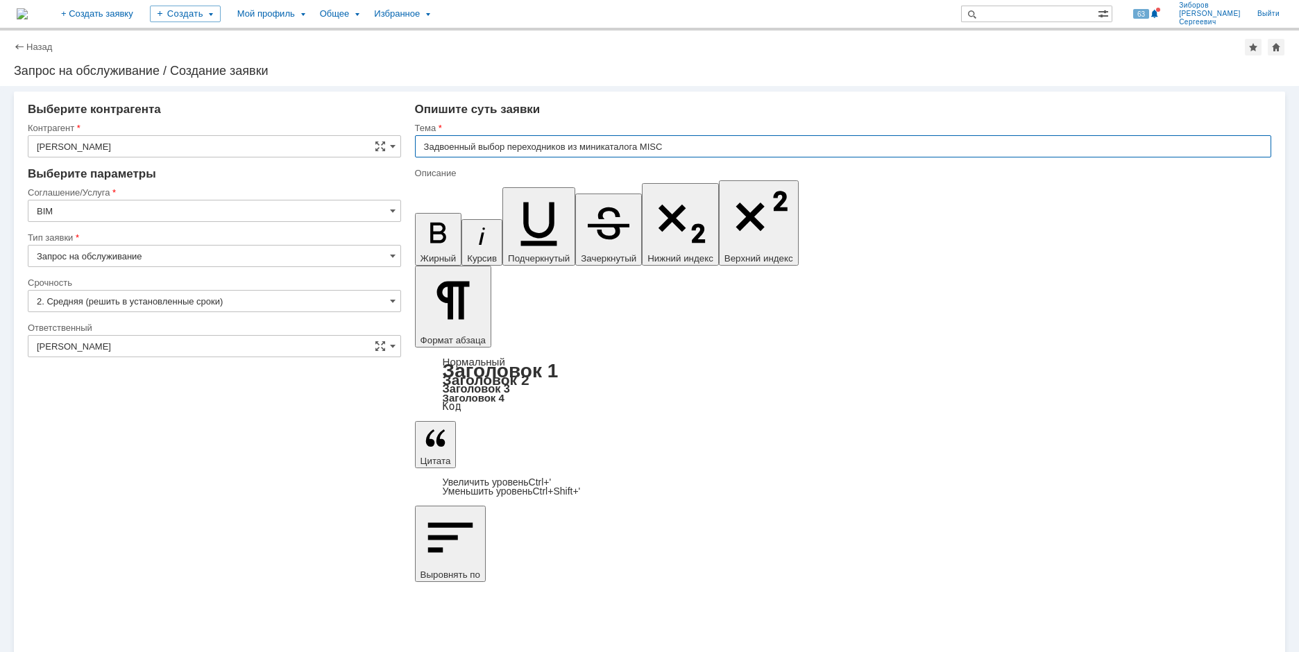
type input "Задвоенный выбор переходников из миникаталога MISC"
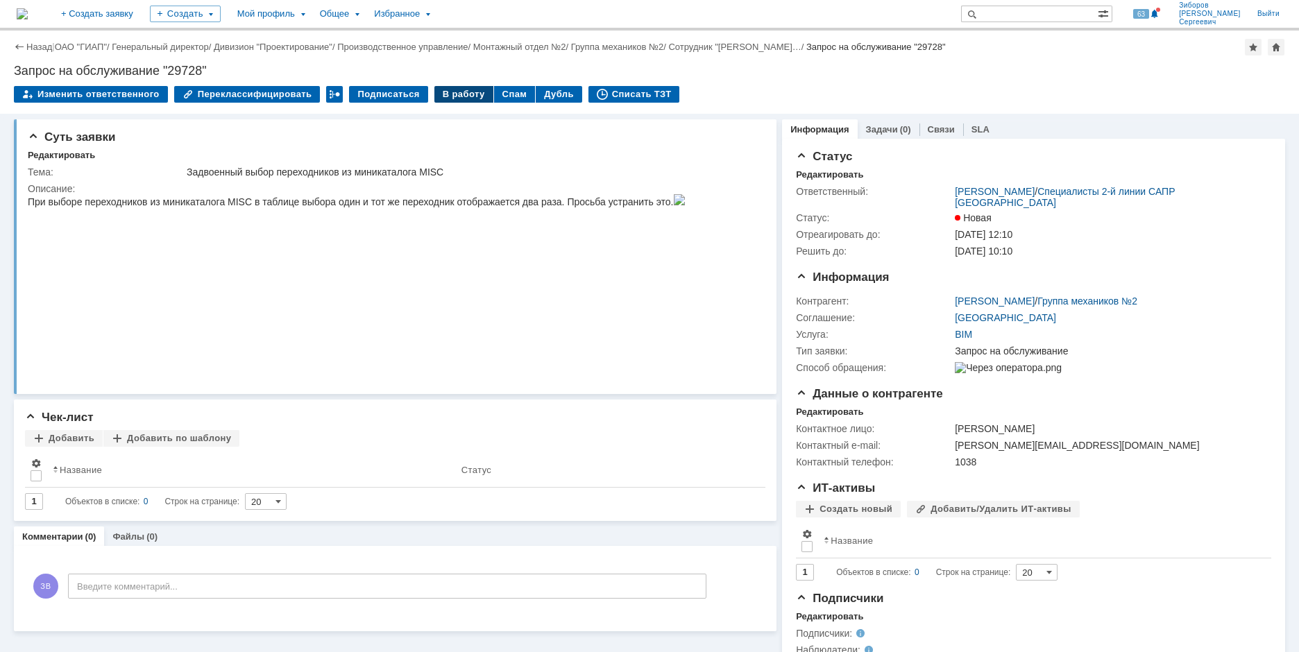
click at [450, 96] on div "В работу" at bounding box center [463, 94] width 59 height 17
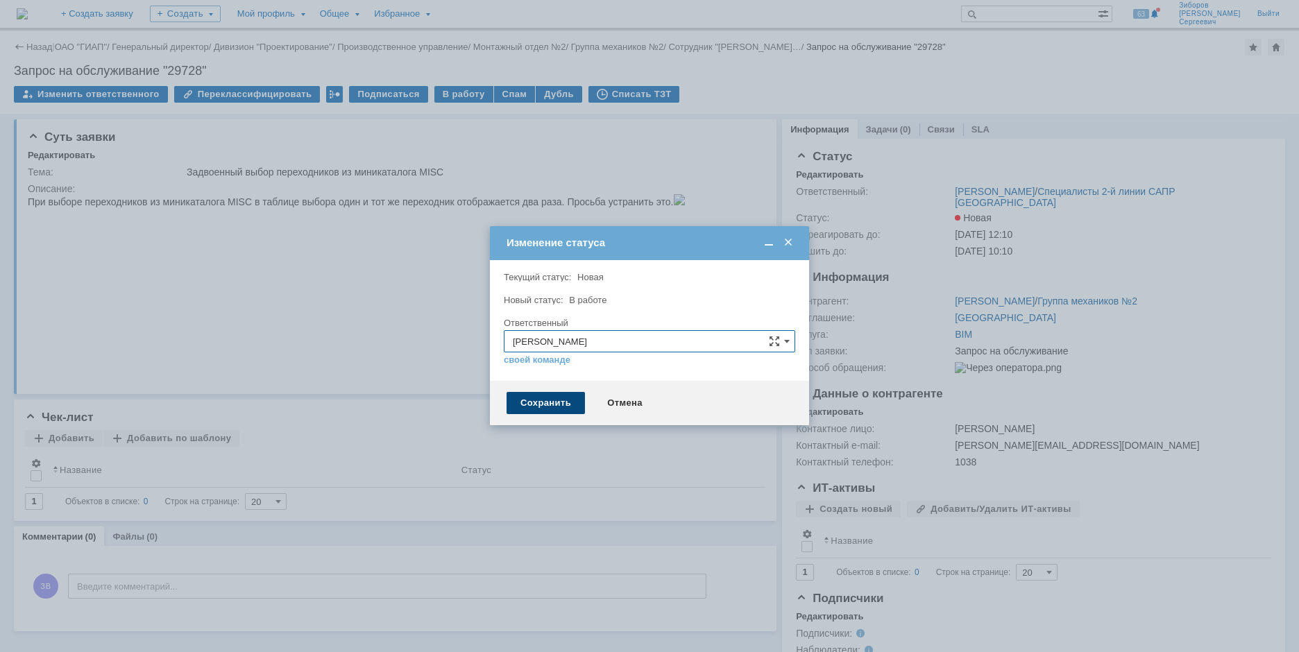
click at [547, 402] on div "Сохранить" at bounding box center [546, 403] width 78 height 22
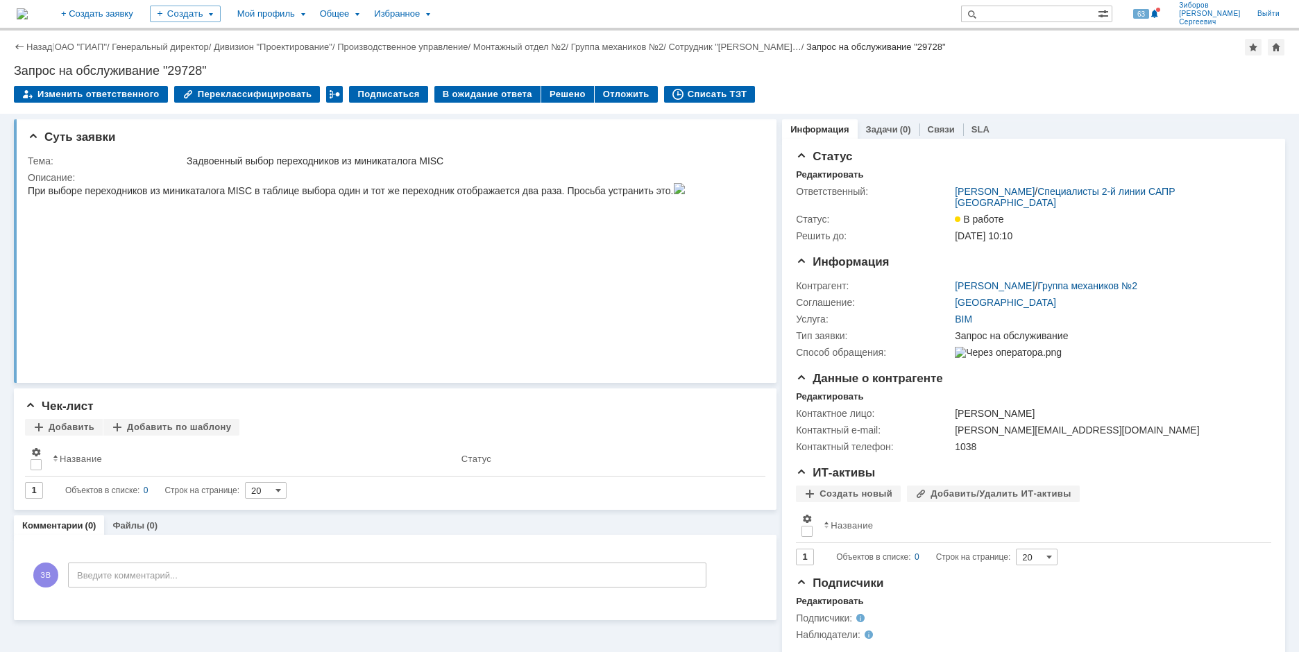
click at [28, 10] on img at bounding box center [22, 13] width 11 height 11
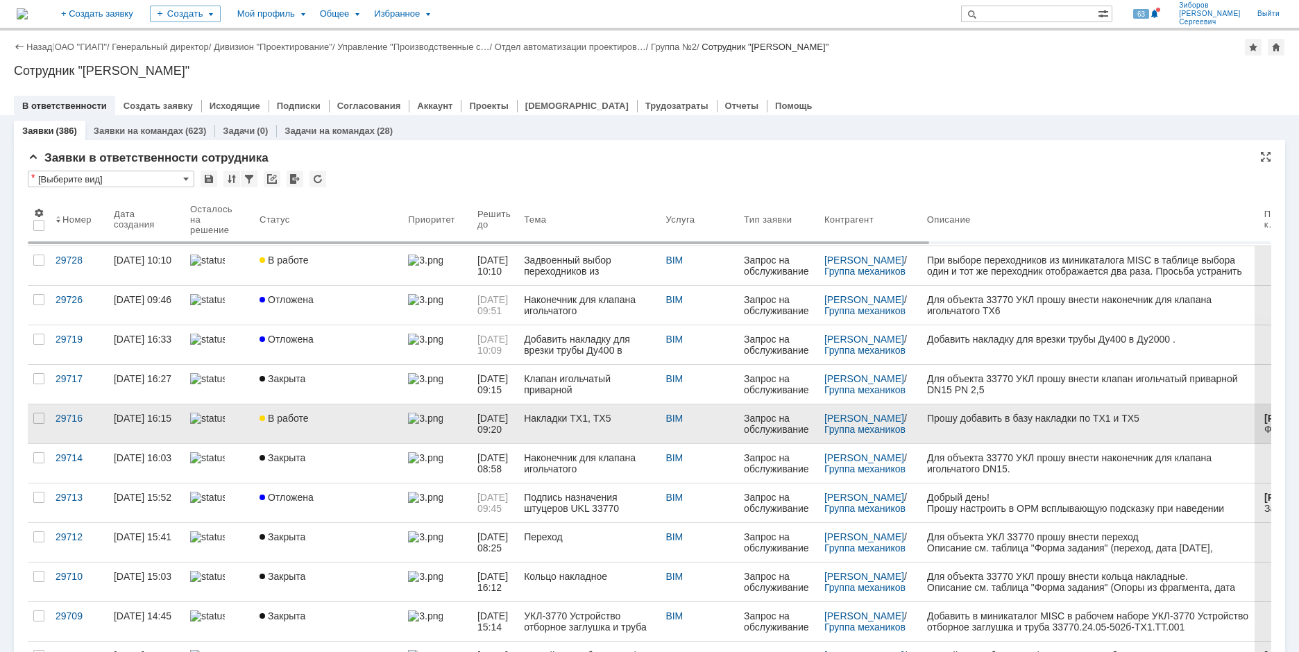
click at [341, 416] on div "В работе" at bounding box center [328, 418] width 137 height 11
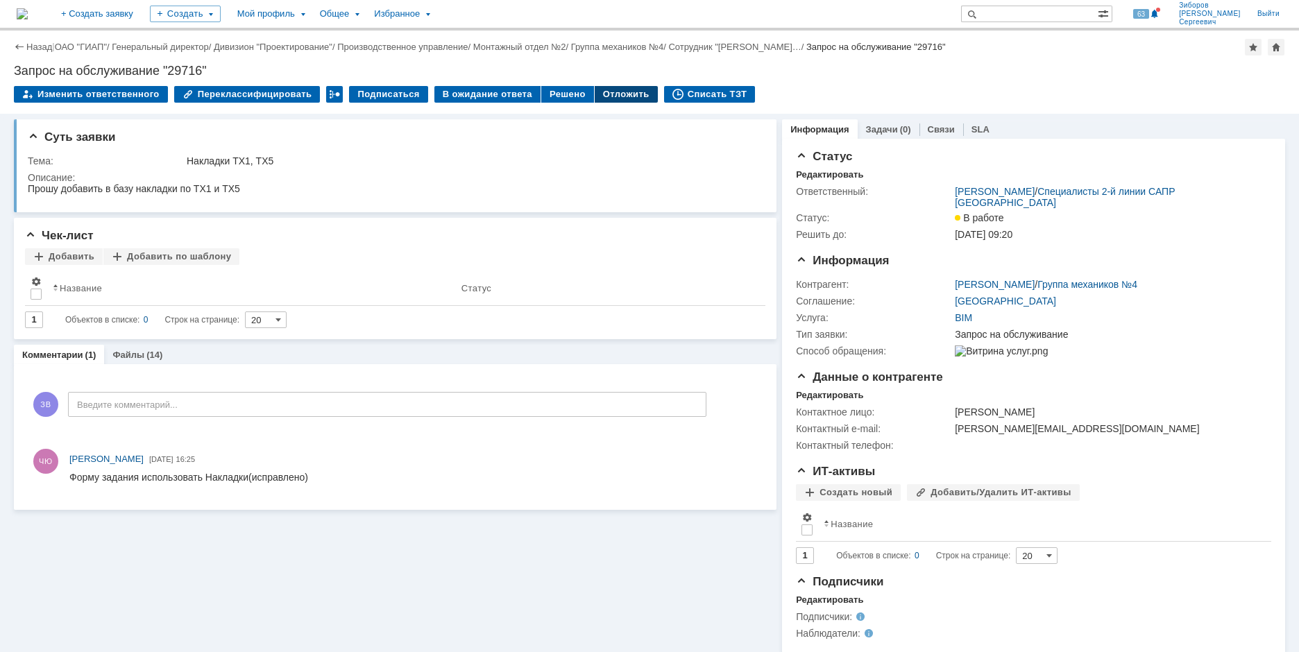
click at [614, 98] on div "Отложить" at bounding box center [626, 94] width 63 height 17
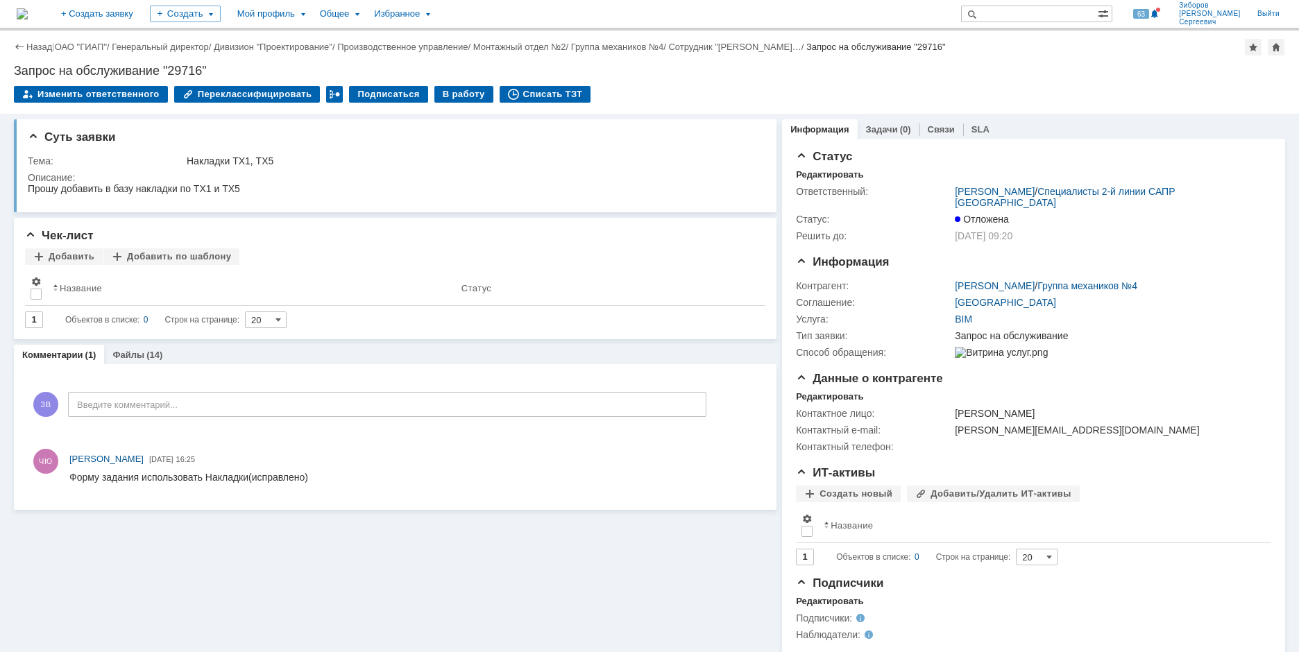
click at [28, 12] on img at bounding box center [22, 13] width 11 height 11
